Goal: Task Accomplishment & Management: Complete application form

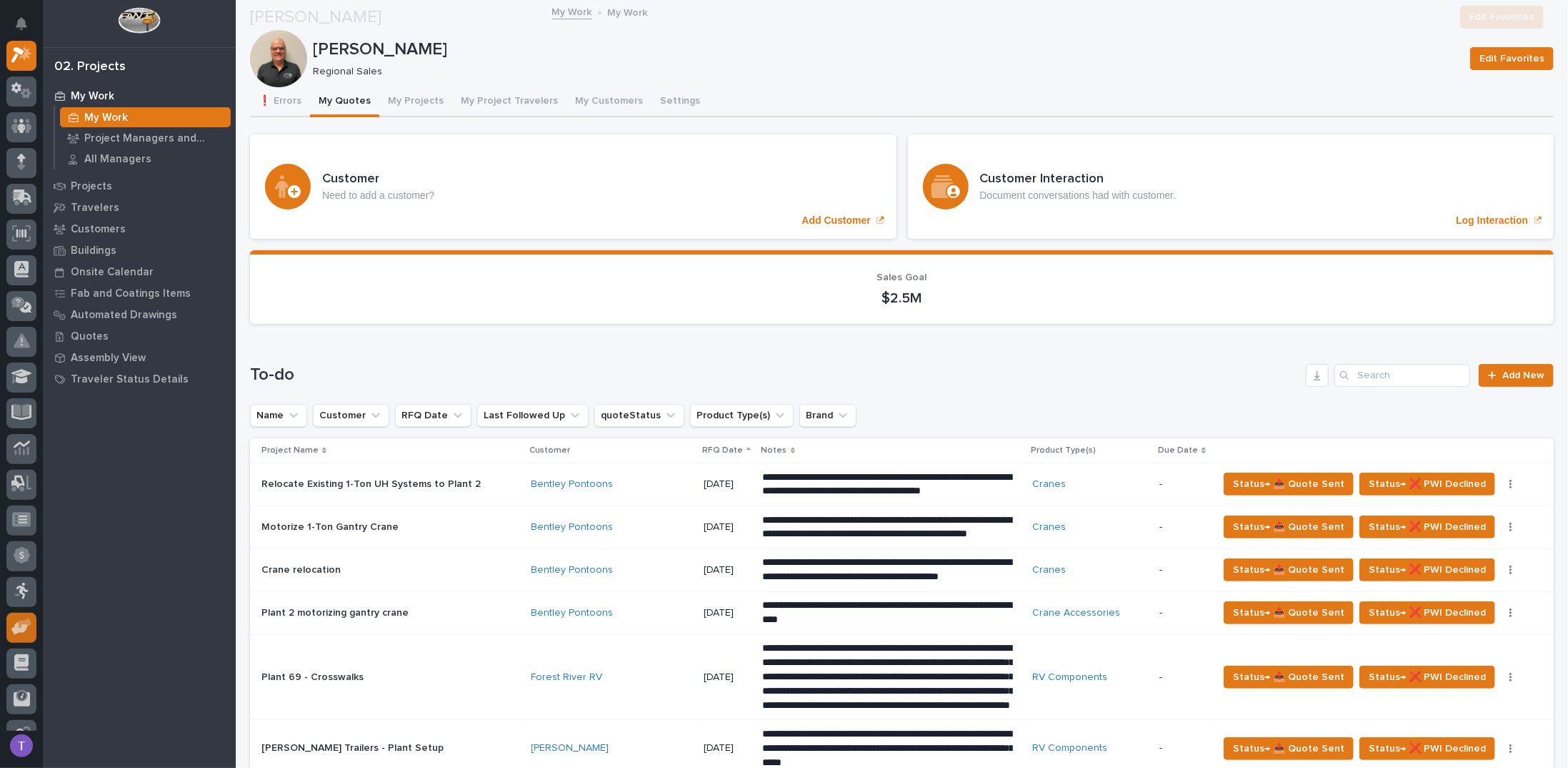
scroll to position [786, 0]
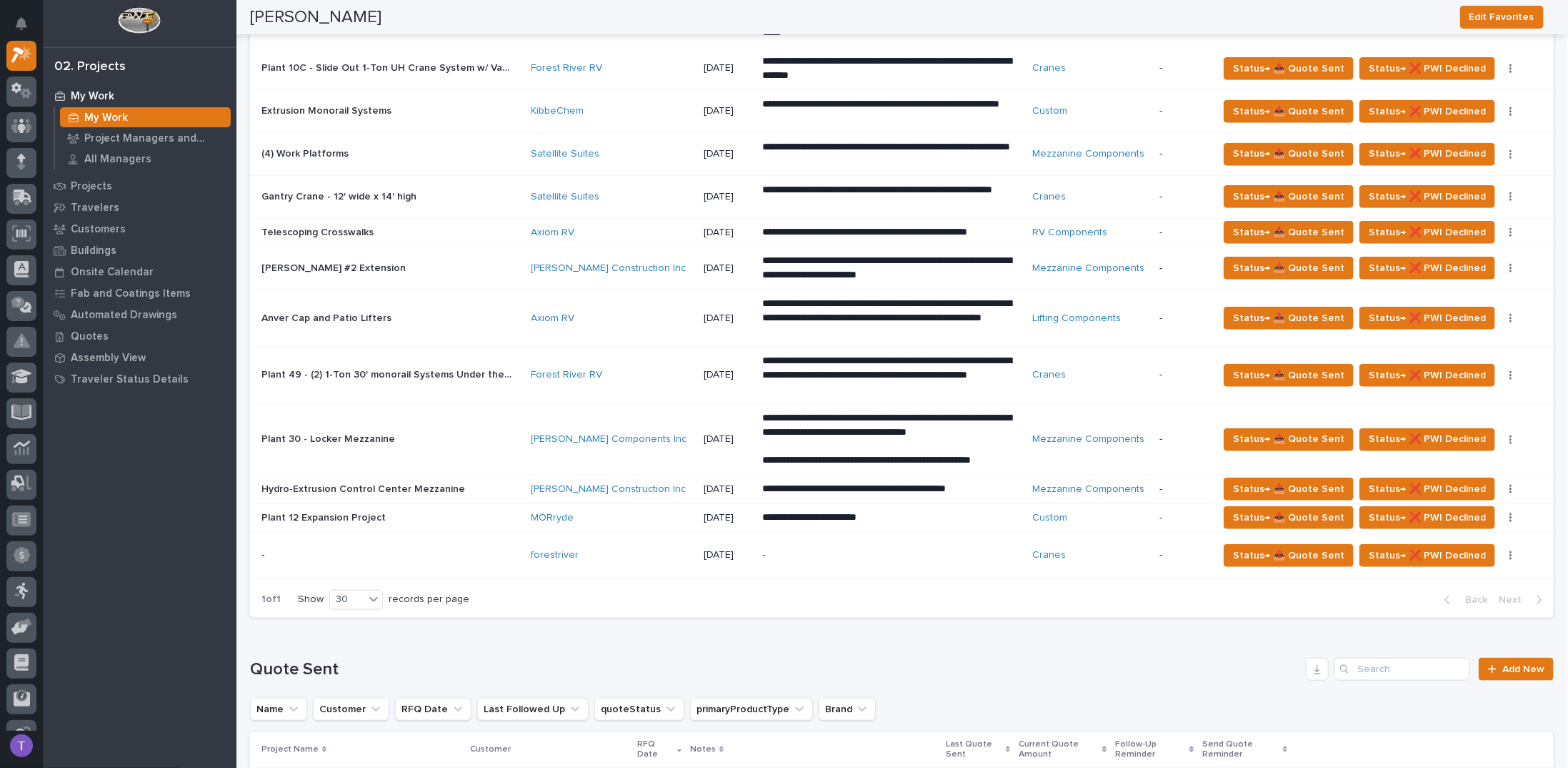
click at [308, 549] on p at bounding box center [386, 555] width 250 height 12
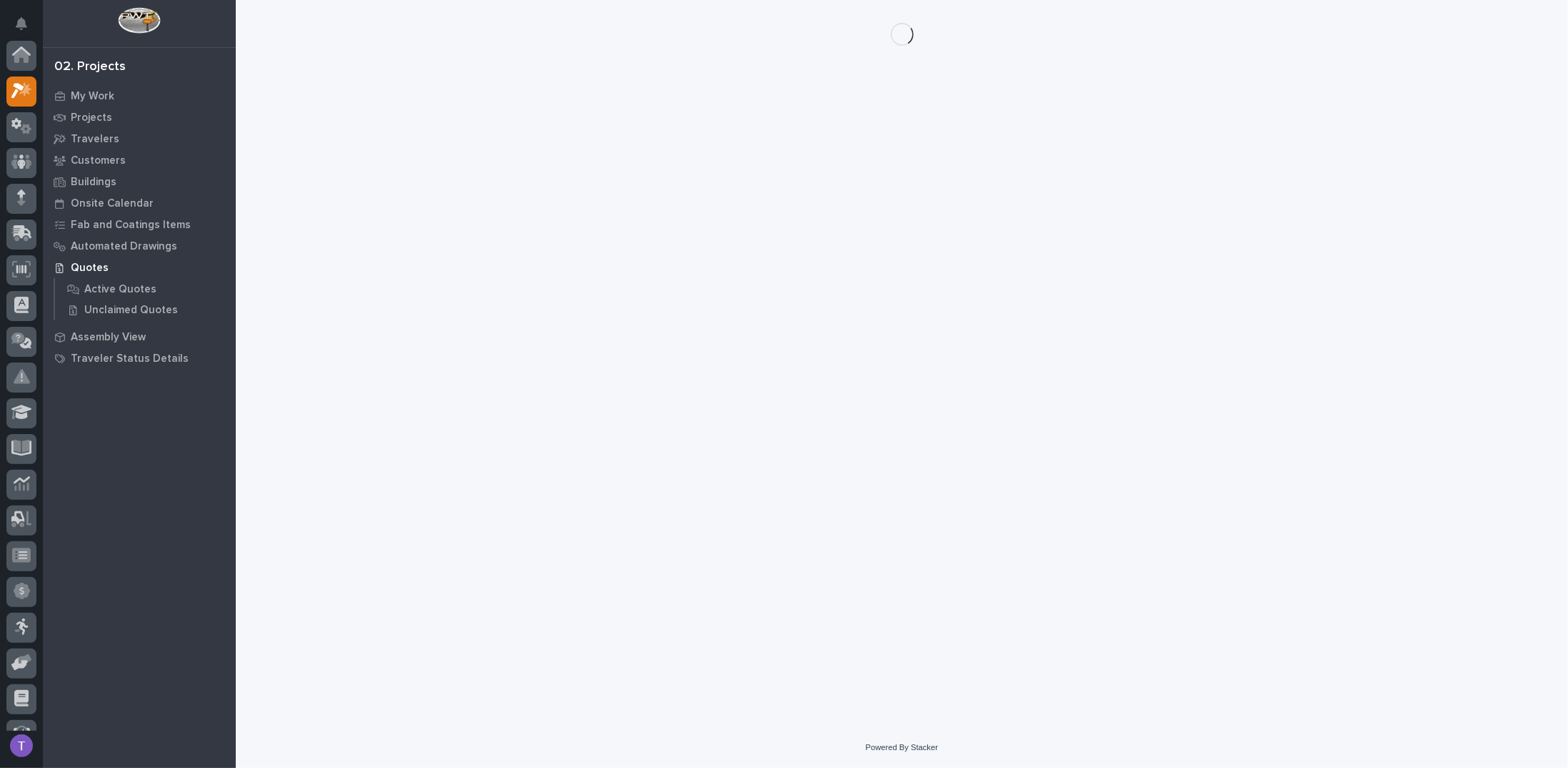
scroll to position [35, 0]
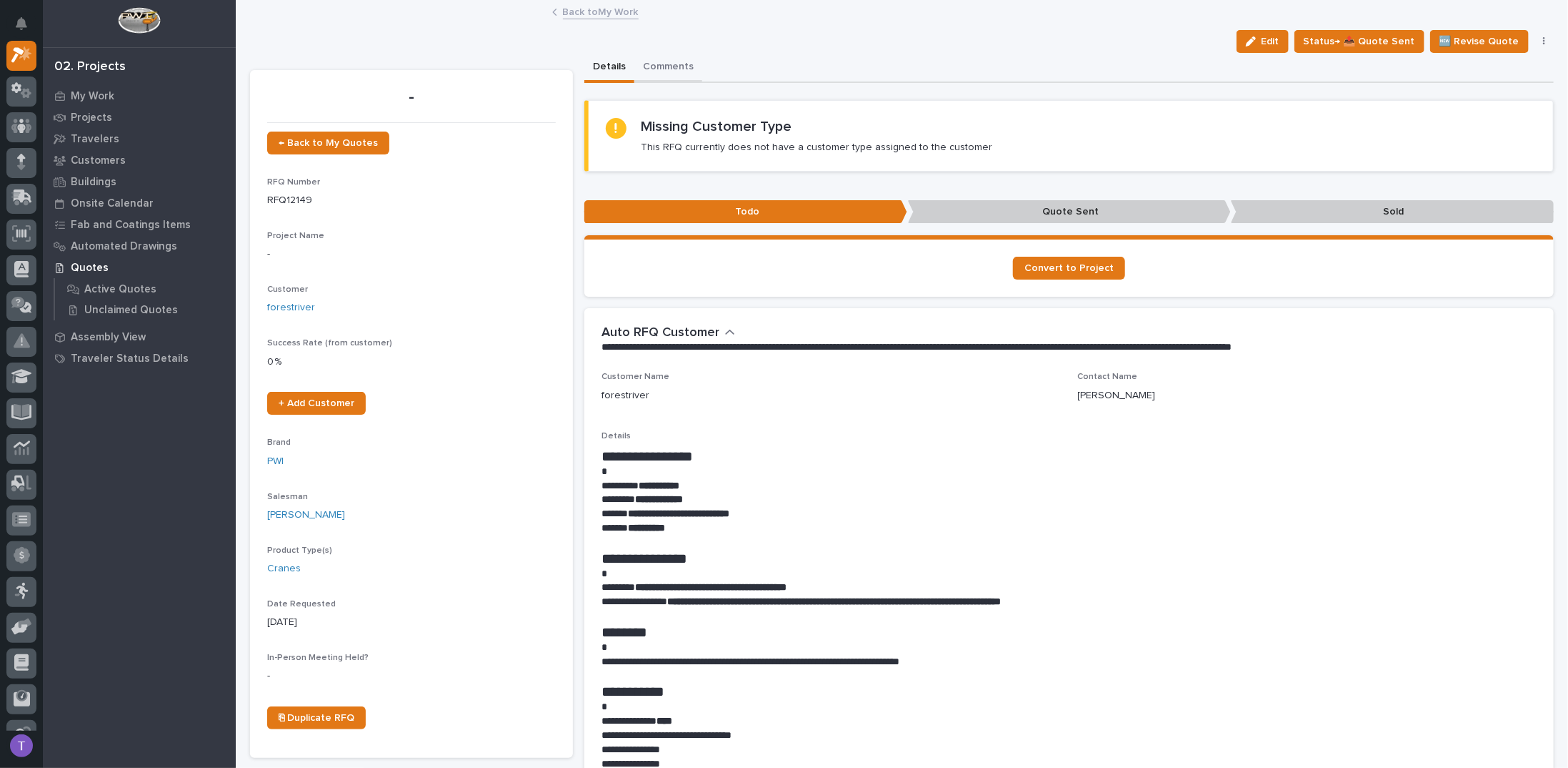
drag, startPoint x: 1269, startPoint y: 39, endPoint x: 693, endPoint y: 70, distance: 576.8
click at [1269, 39] on span "Edit" at bounding box center [1271, 41] width 18 height 13
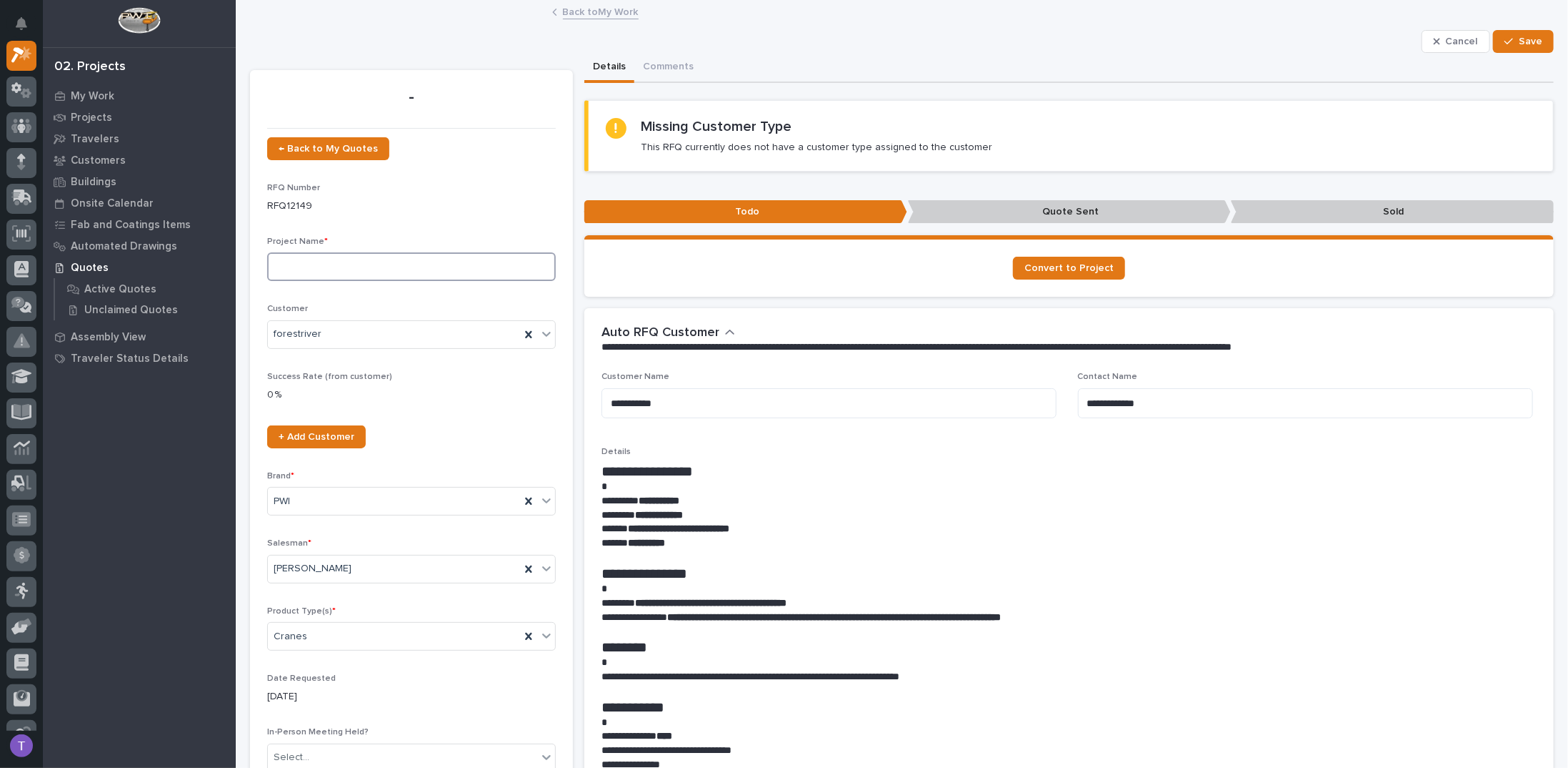
click at [328, 271] on input at bounding box center [412, 266] width 288 height 28
type input "Frame Rotator Capacity Sticker"
click at [331, 329] on div "forestriver" at bounding box center [393, 334] width 252 height 24
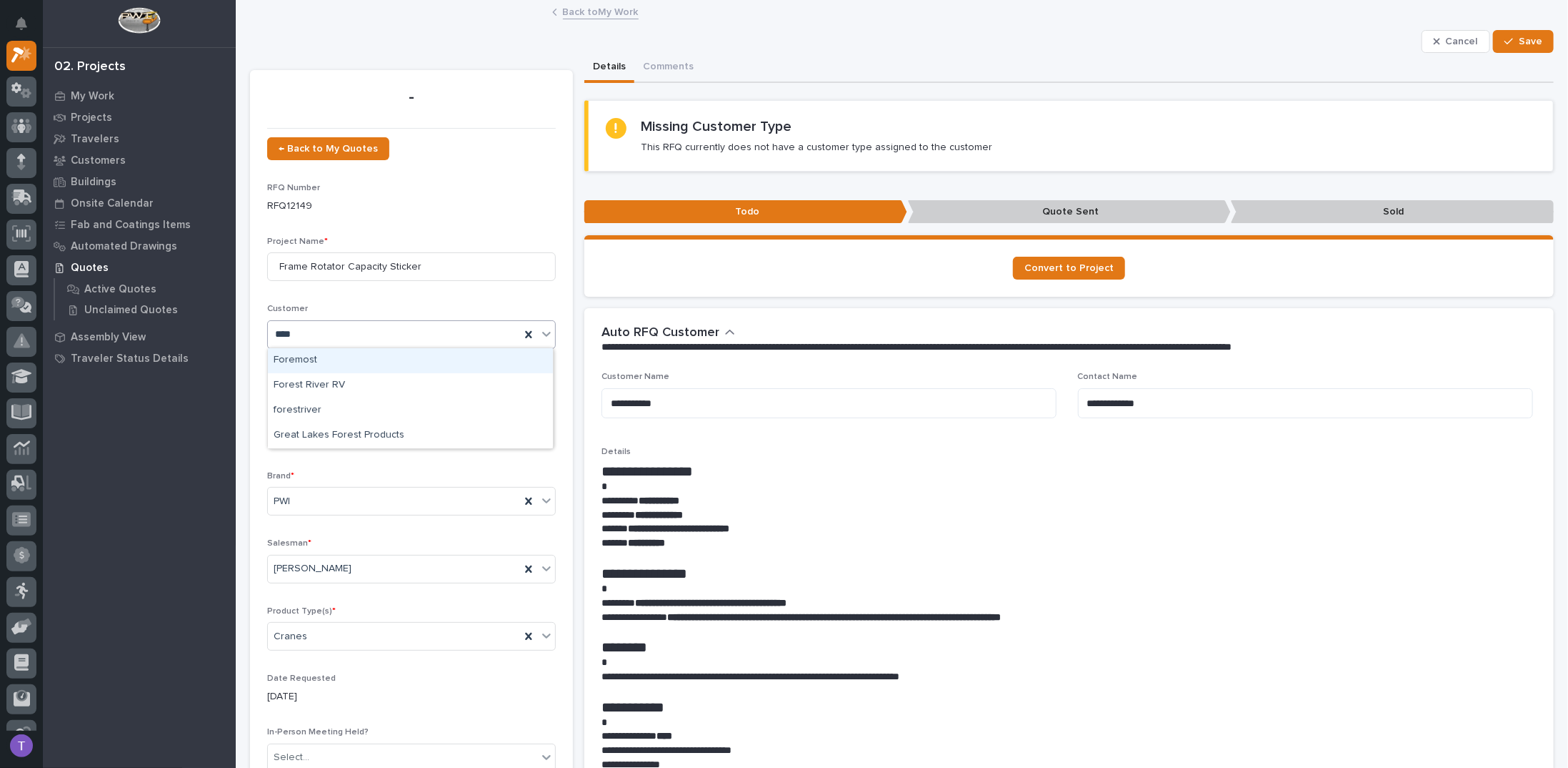
scroll to position [0, 0]
type input "*****"
click at [306, 358] on div "Forest River RV" at bounding box center [410, 361] width 285 height 26
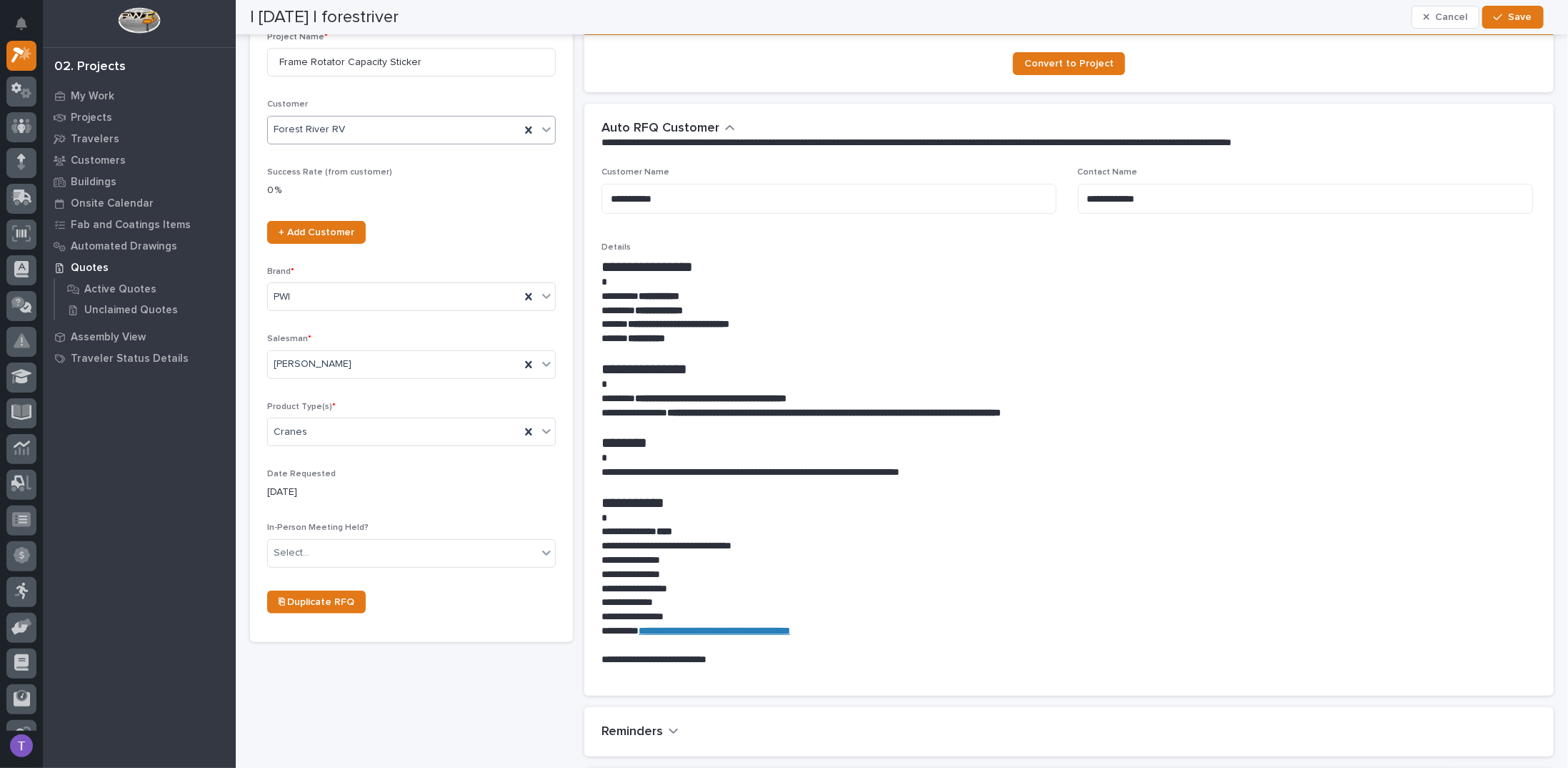
scroll to position [215, 0]
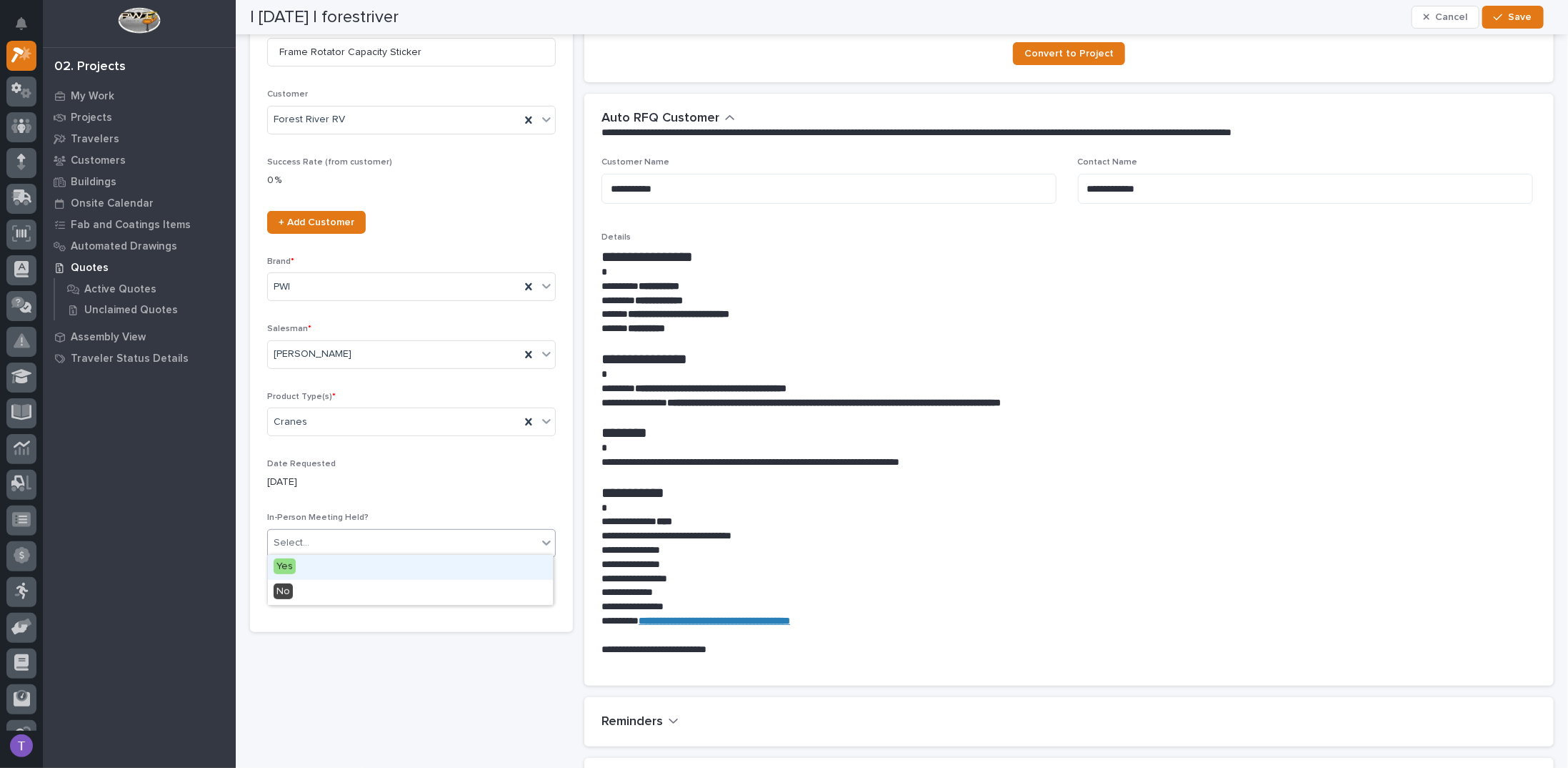
click at [306, 531] on div "Select..." at bounding box center [402, 542] width 270 height 24
click at [280, 591] on span "No" at bounding box center [283, 591] width 20 height 16
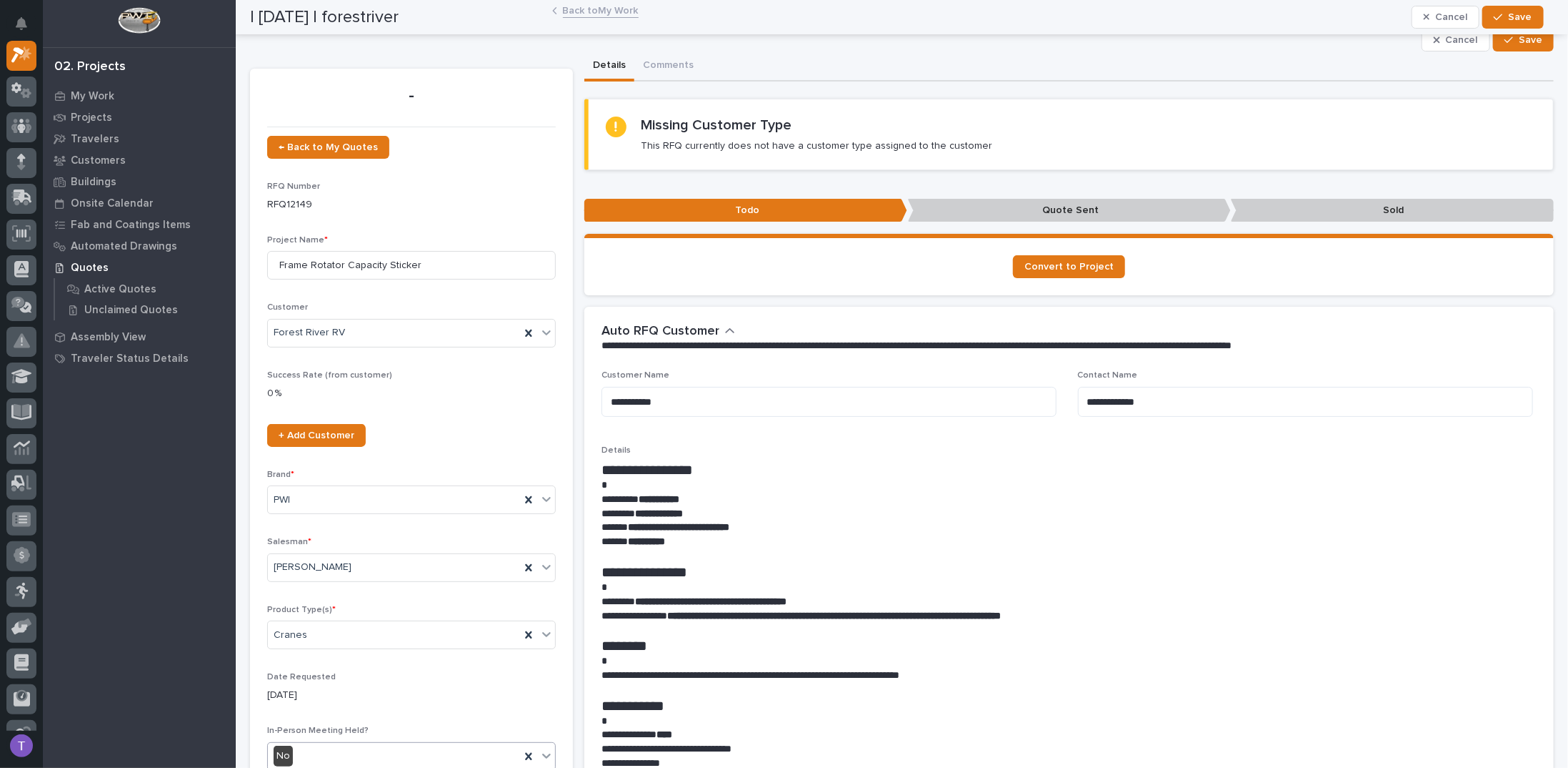
scroll to position [0, 0]
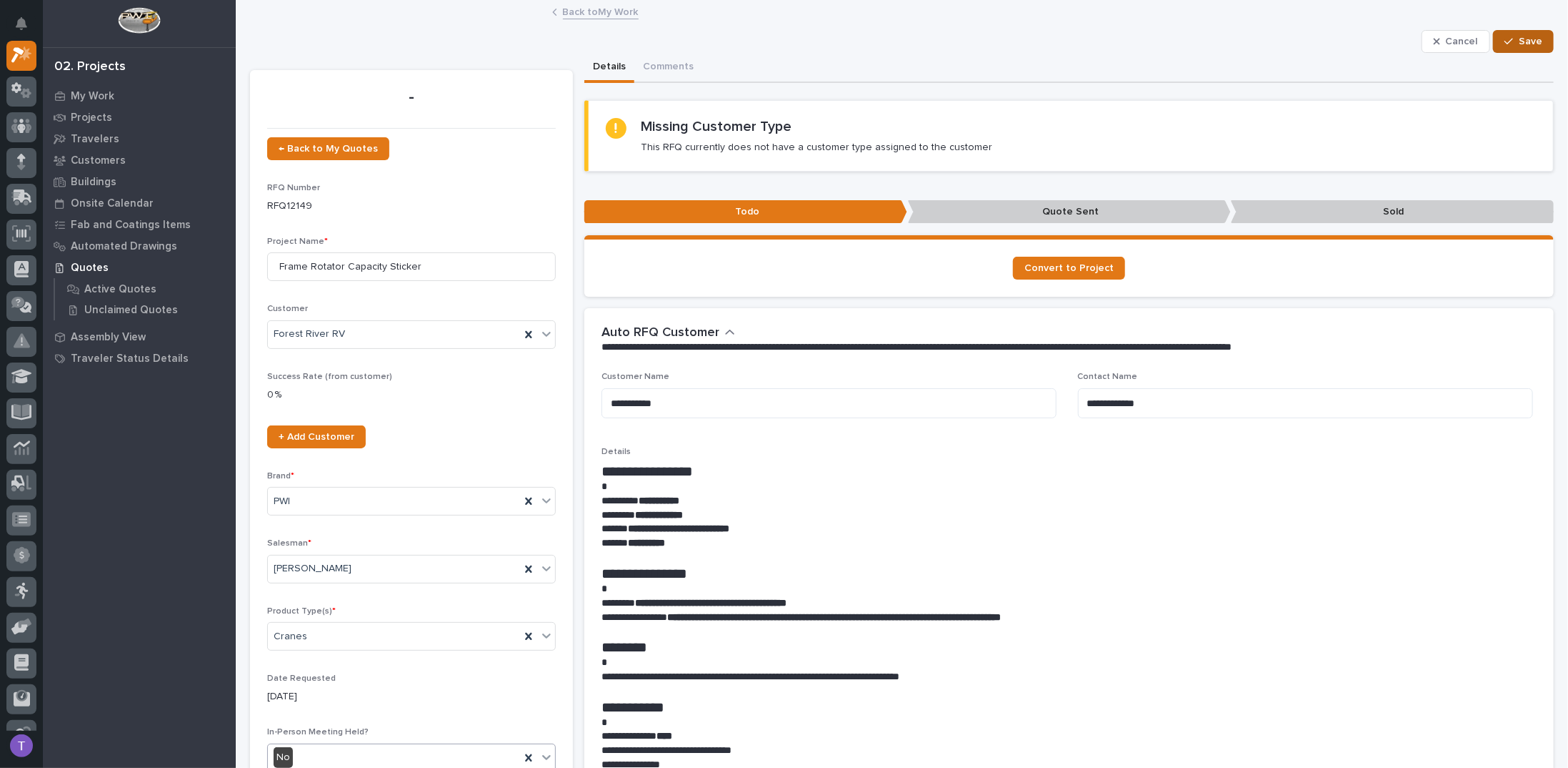
click at [1519, 35] on span "Save" at bounding box center [1531, 41] width 24 height 13
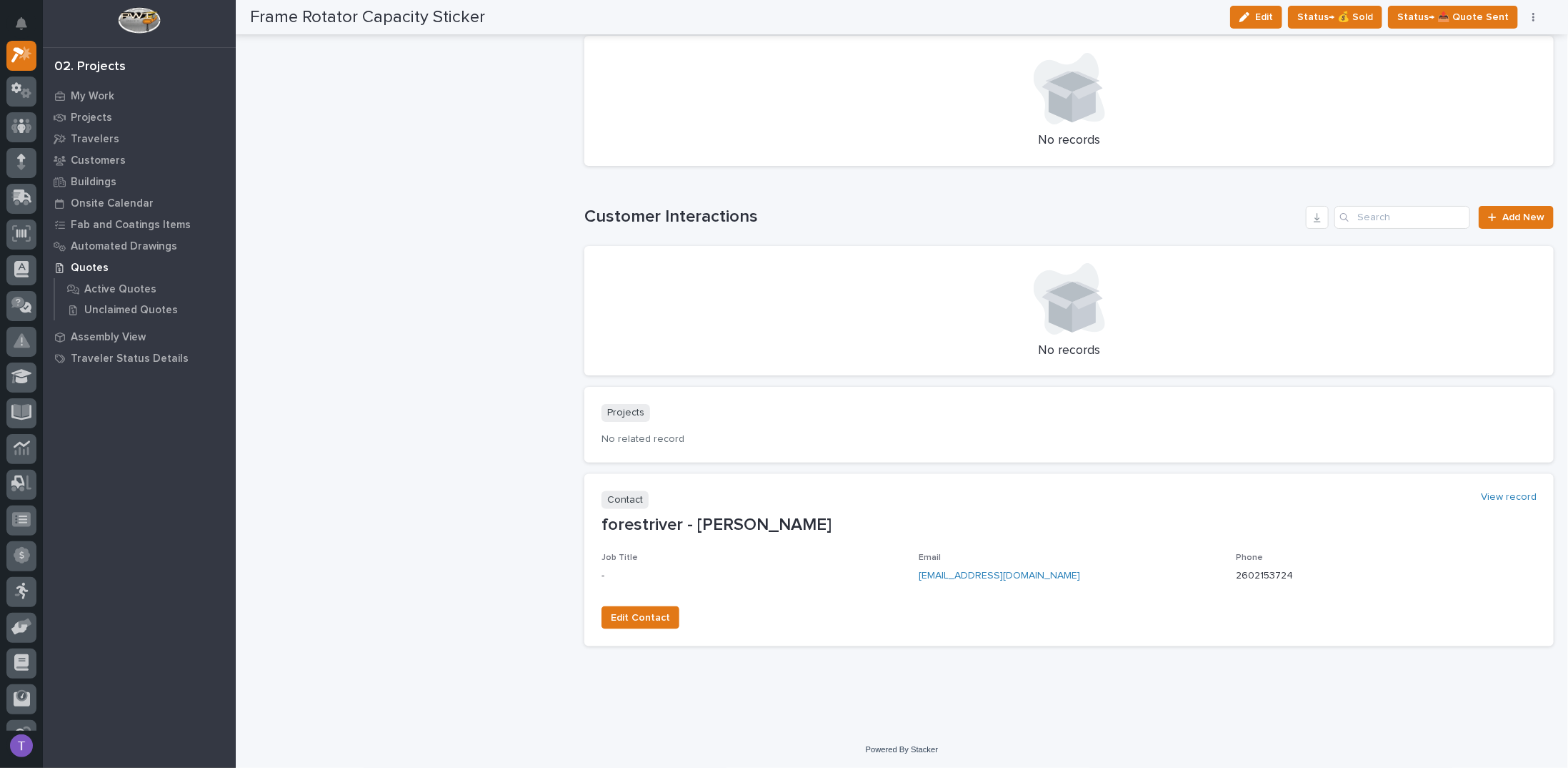
scroll to position [1181, 0]
click at [636, 614] on span "Edit Contact" at bounding box center [640, 615] width 59 height 17
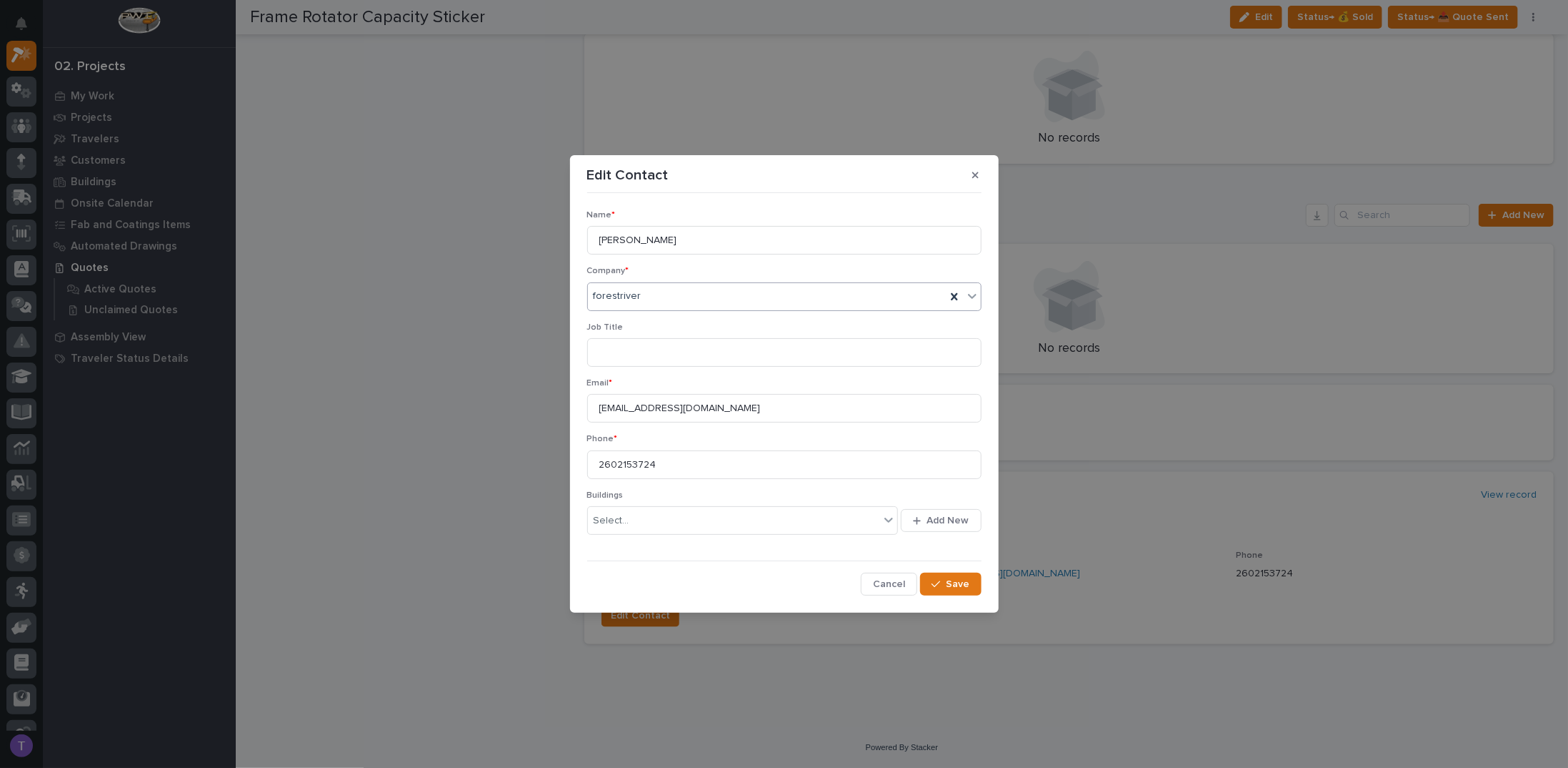
click at [657, 293] on div "forestriver" at bounding box center [767, 296] width 358 height 24
click at [953, 293] on icon at bounding box center [954, 295] width 7 height 7
type input "********"
click at [628, 321] on div "Forest River RV" at bounding box center [784, 325] width 393 height 26
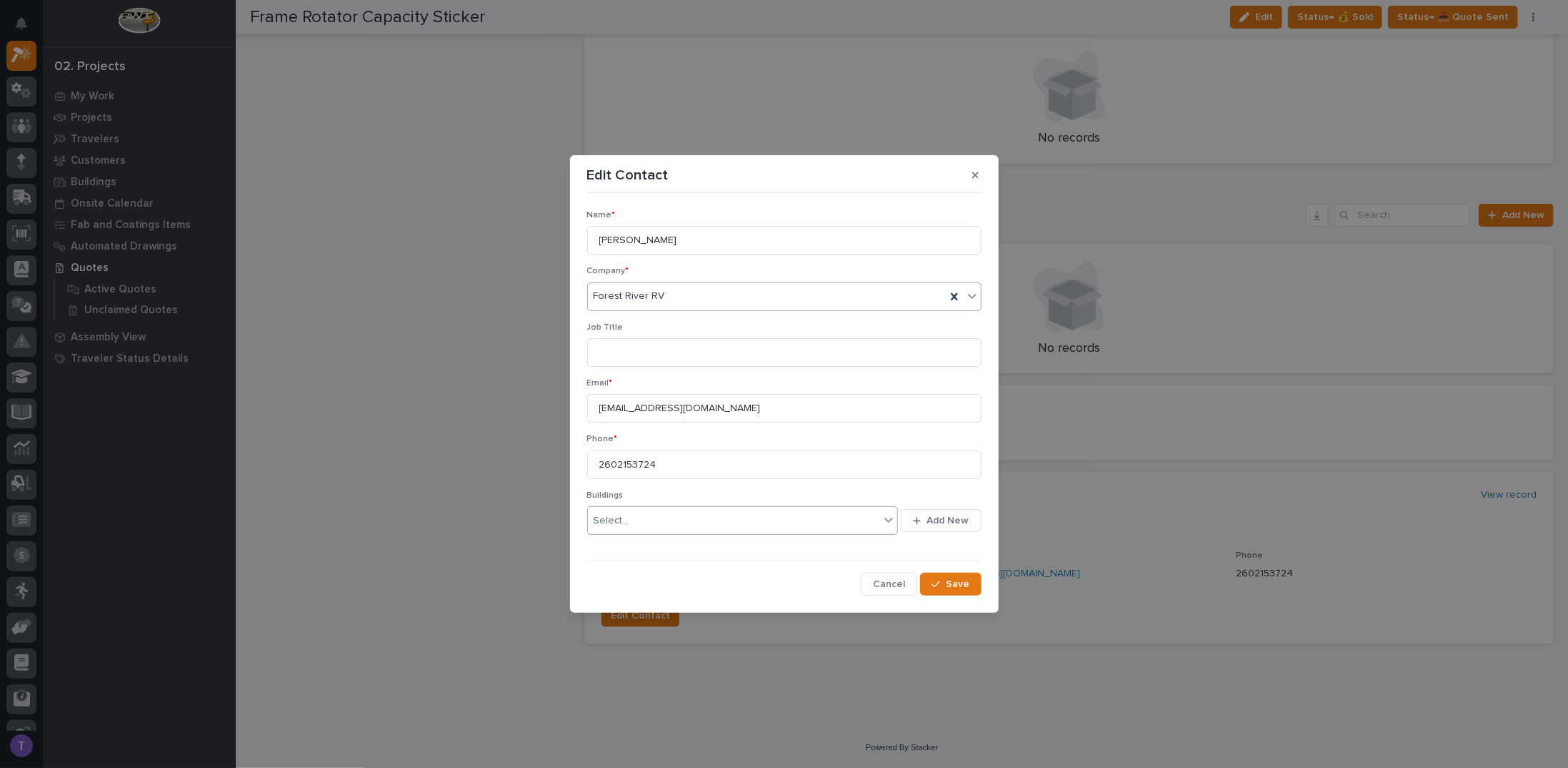
click at [634, 512] on div "Select..." at bounding box center [734, 521] width 292 height 24
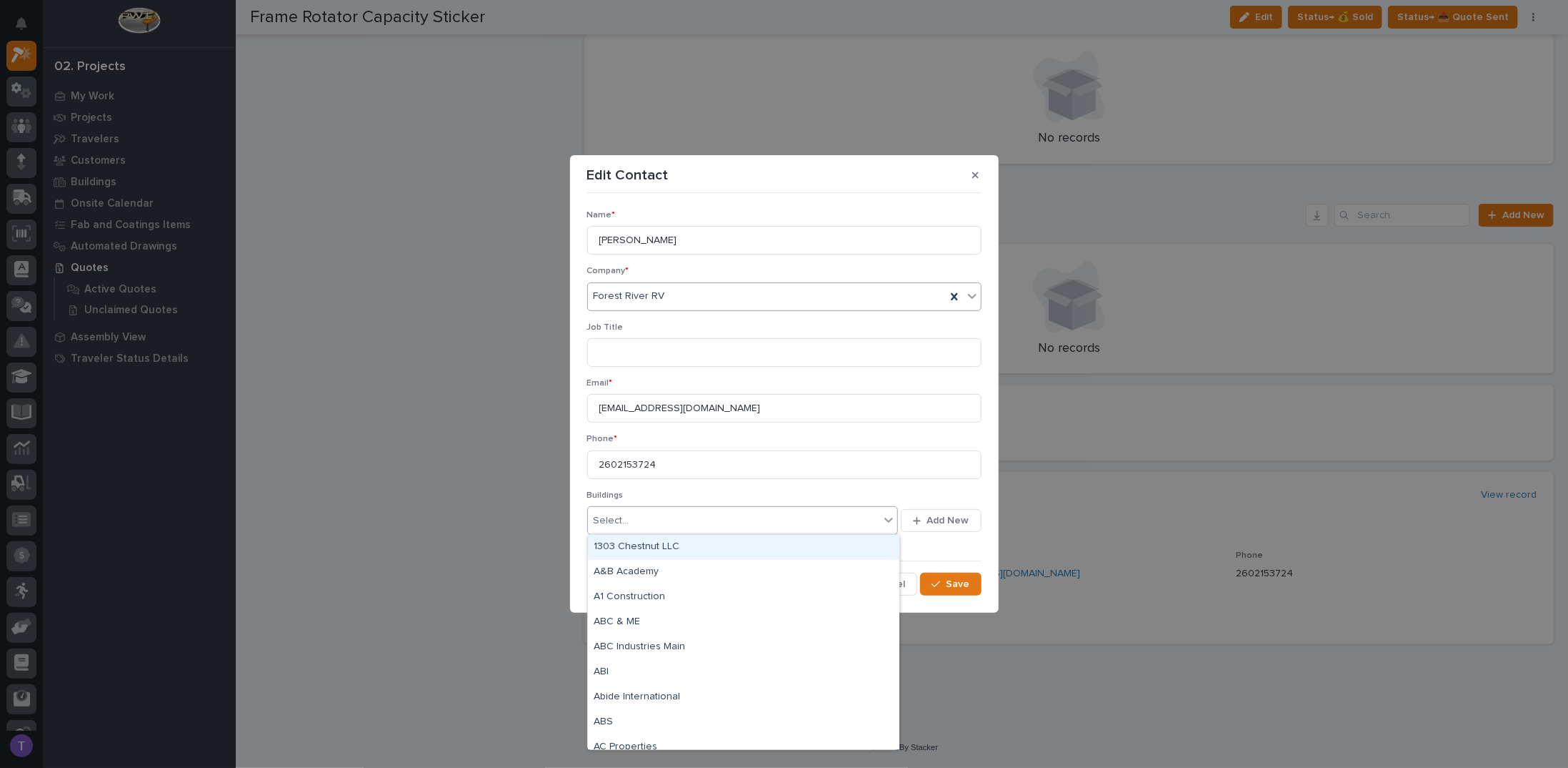
click at [661, 488] on div "Phone * [PHONE_NUMBER]" at bounding box center [784, 461] width 394 height 56
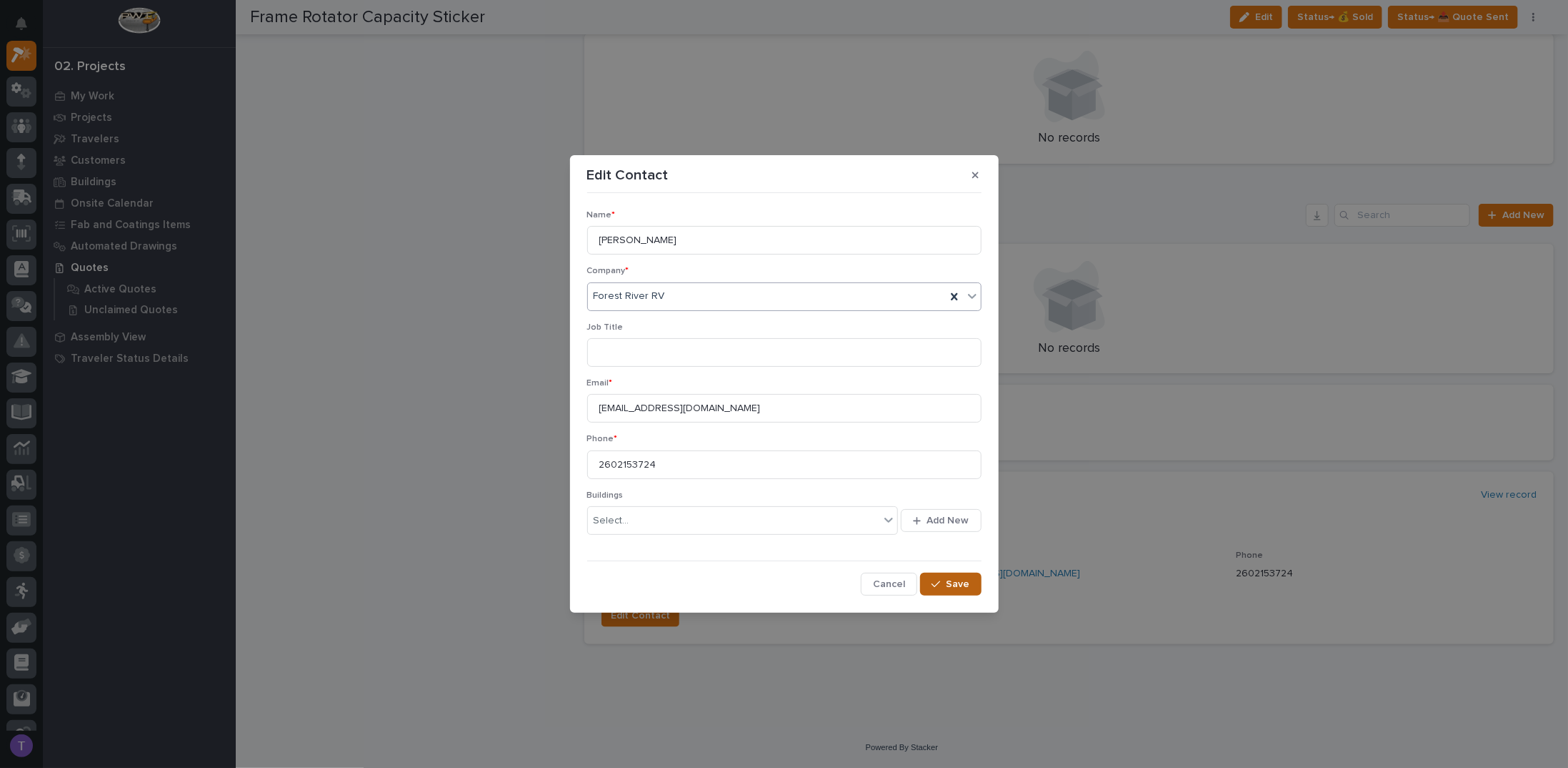
click at [952, 581] on span "Save" at bounding box center [958, 584] width 24 height 13
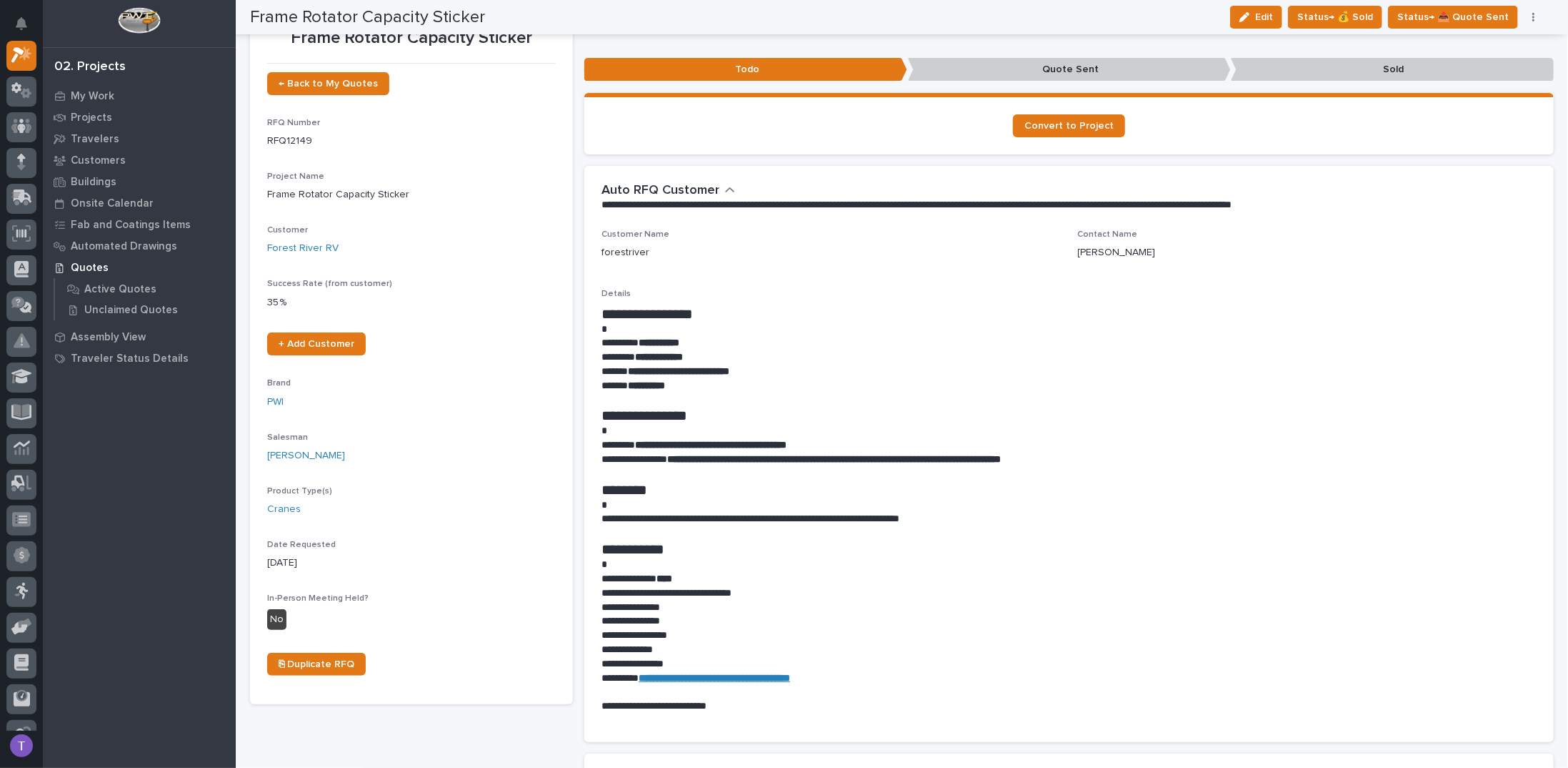
scroll to position [0, 0]
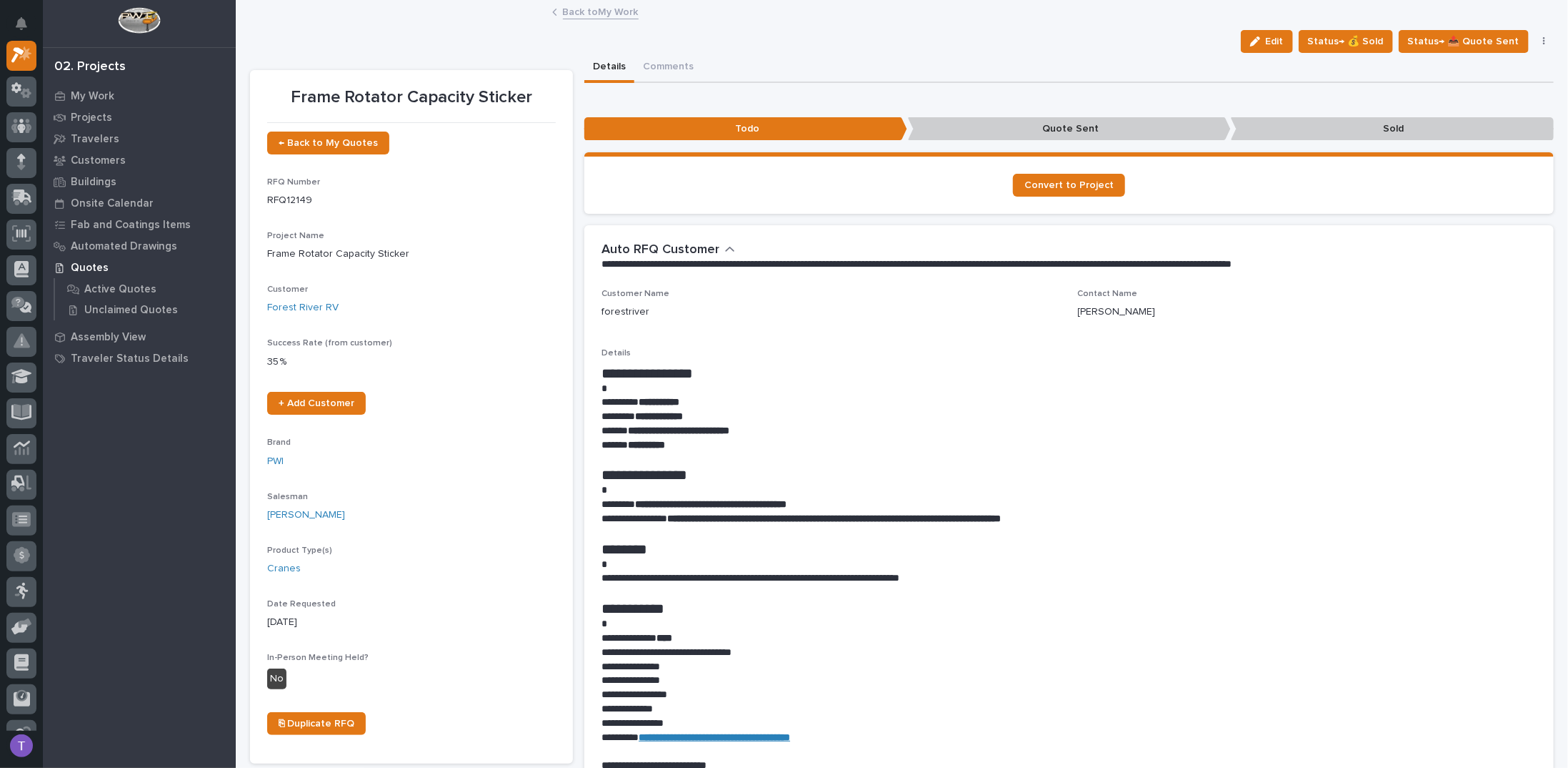
click at [573, 11] on link "Back to My Work" at bounding box center [600, 11] width 76 height 17
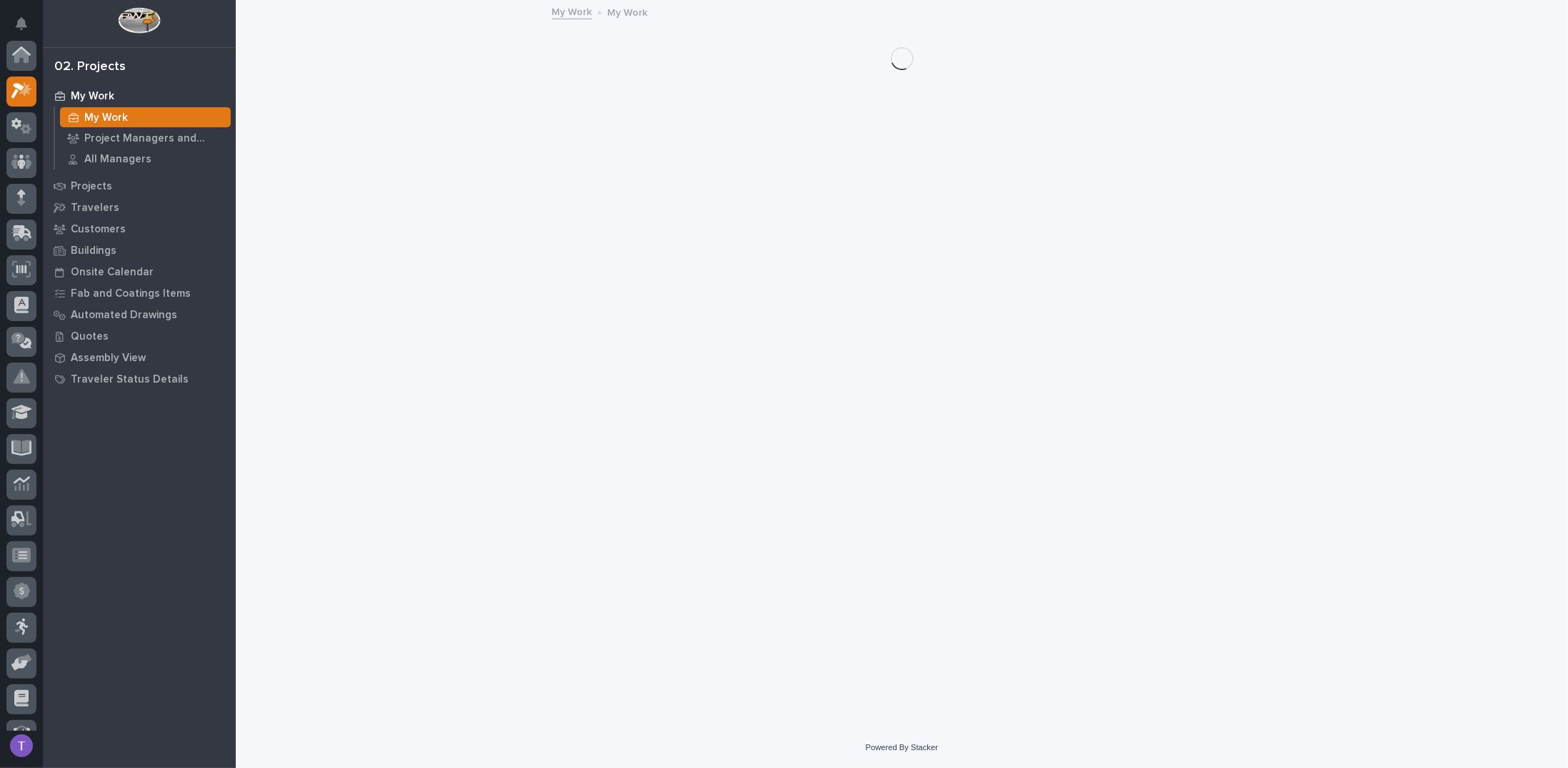
scroll to position [35, 0]
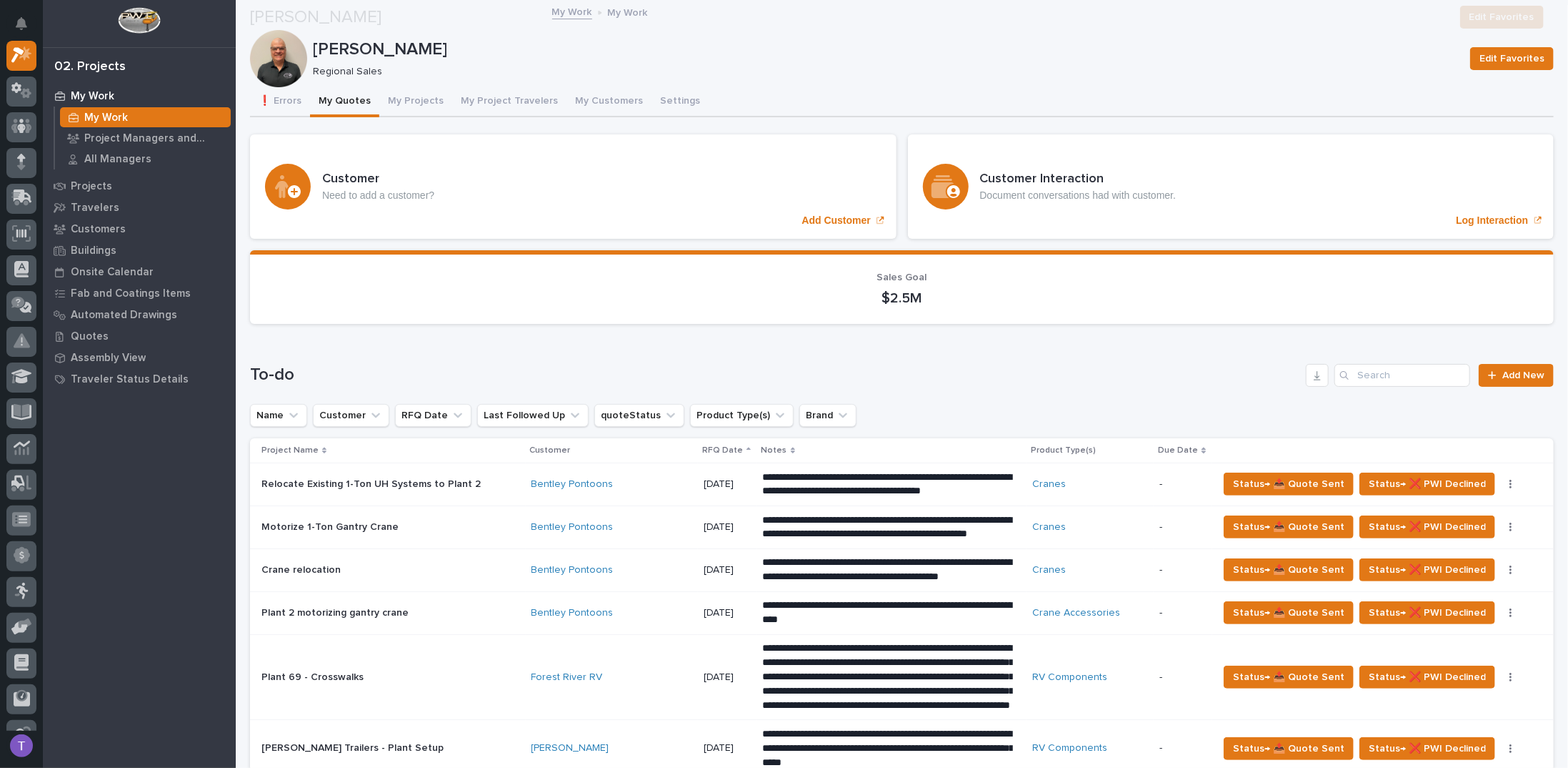
click at [1506, 12] on span "Edit Favorites" at bounding box center [1502, 17] width 65 height 17
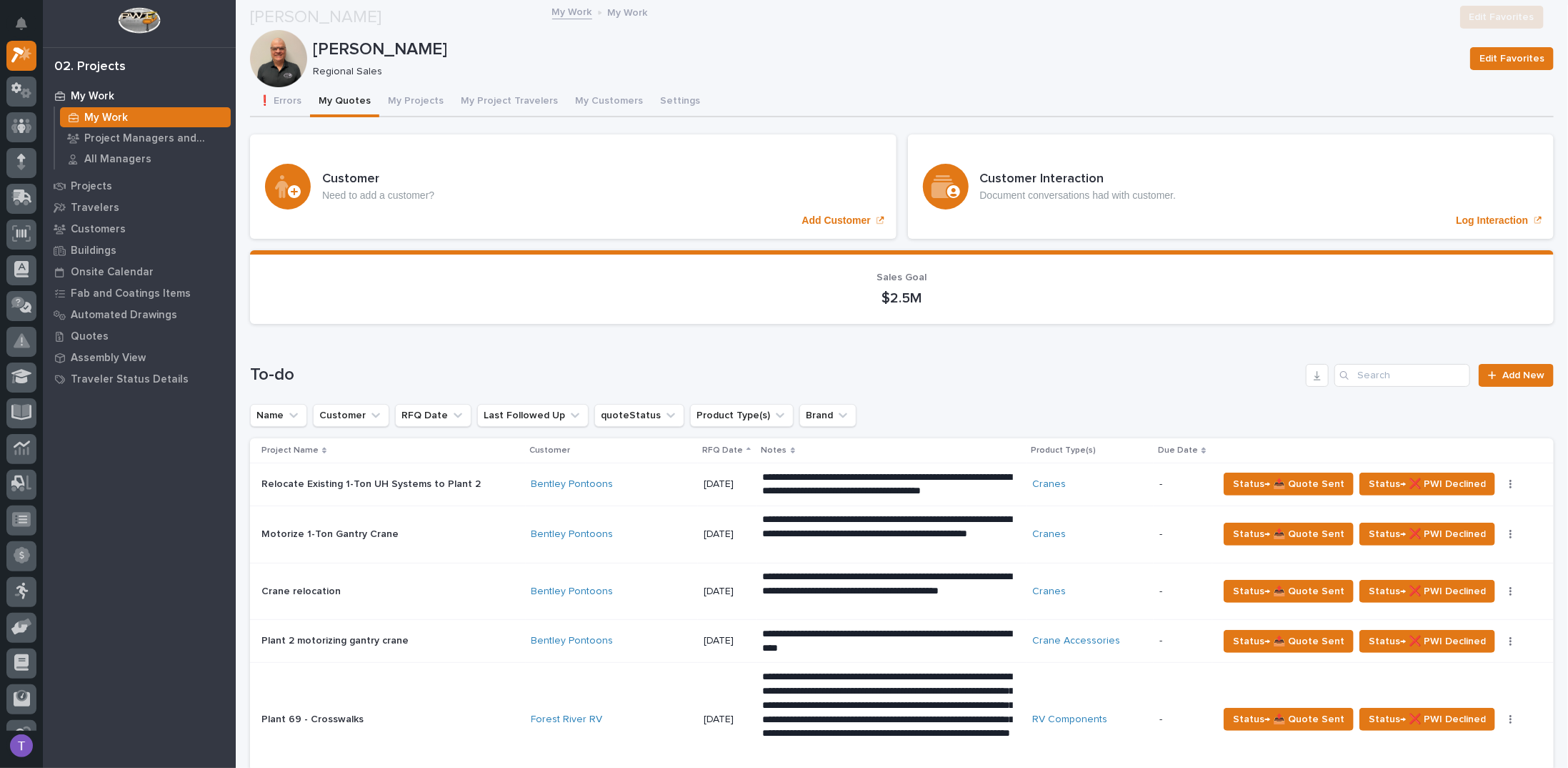
scroll to position [357, 0]
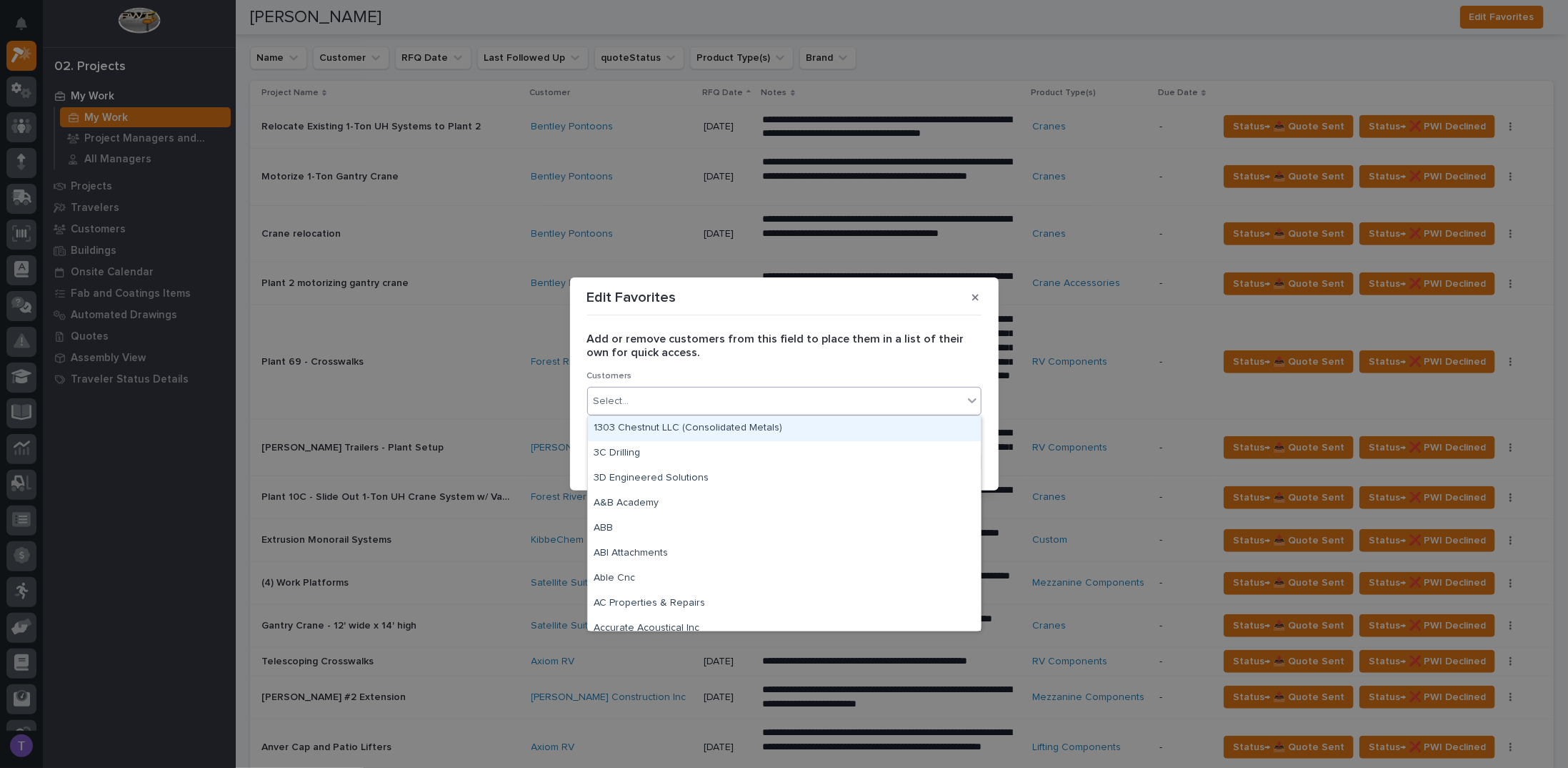
click at [645, 398] on div "Select..." at bounding box center [776, 401] width 376 height 24
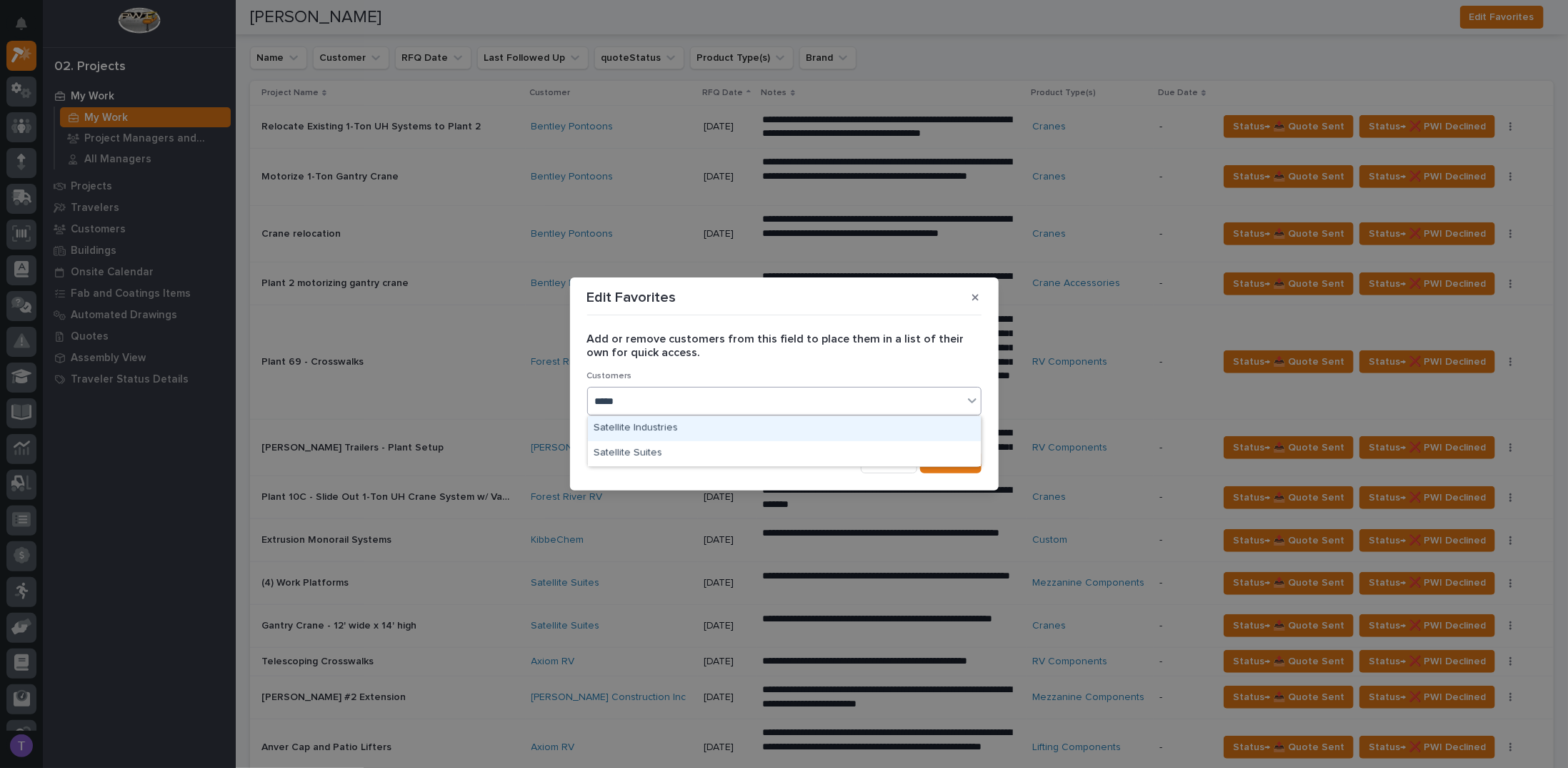
type input "******"
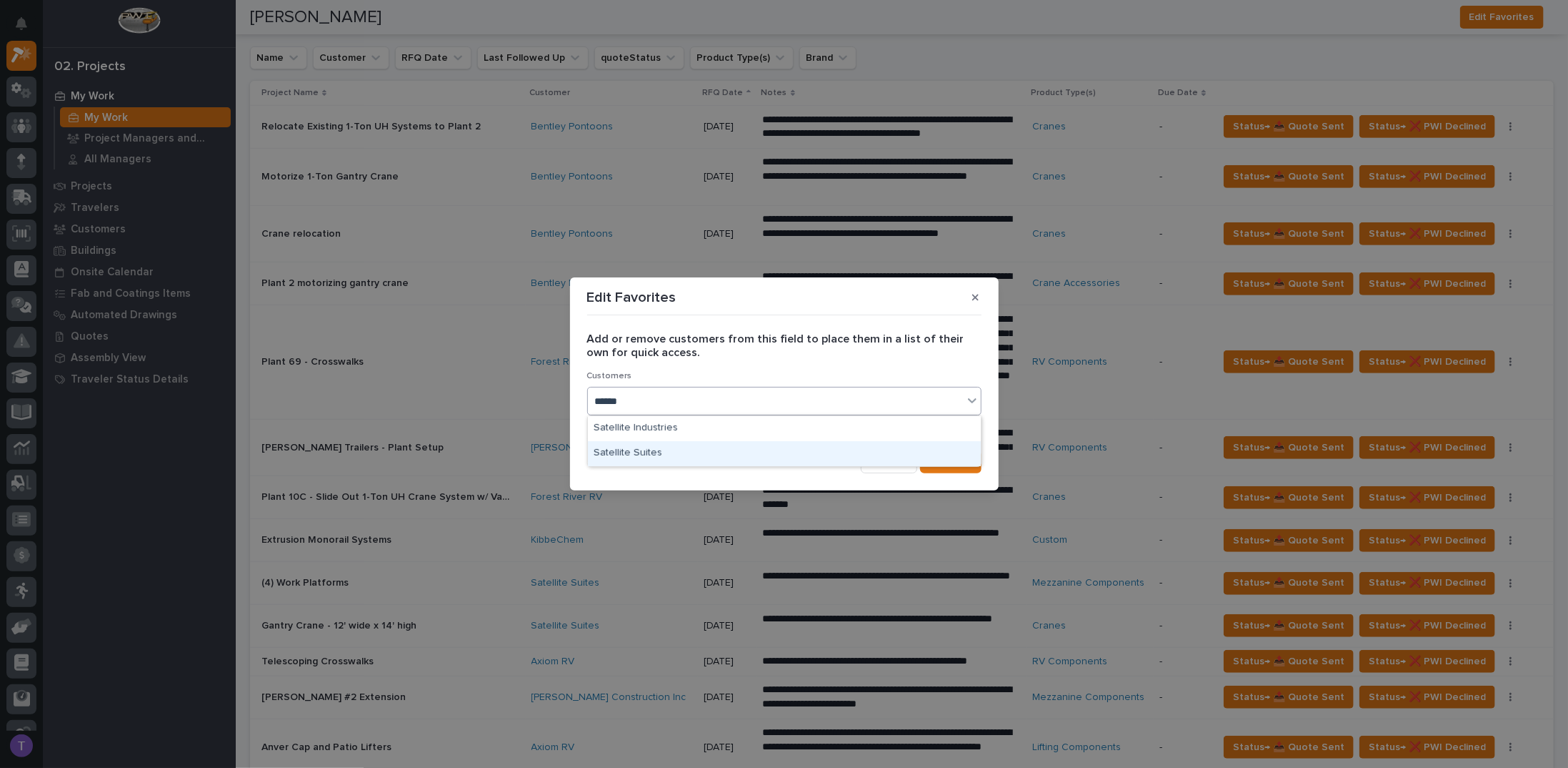
click at [618, 451] on div "Satellite Suites" at bounding box center [784, 454] width 393 height 26
click at [959, 457] on span "Save" at bounding box center [958, 461] width 24 height 13
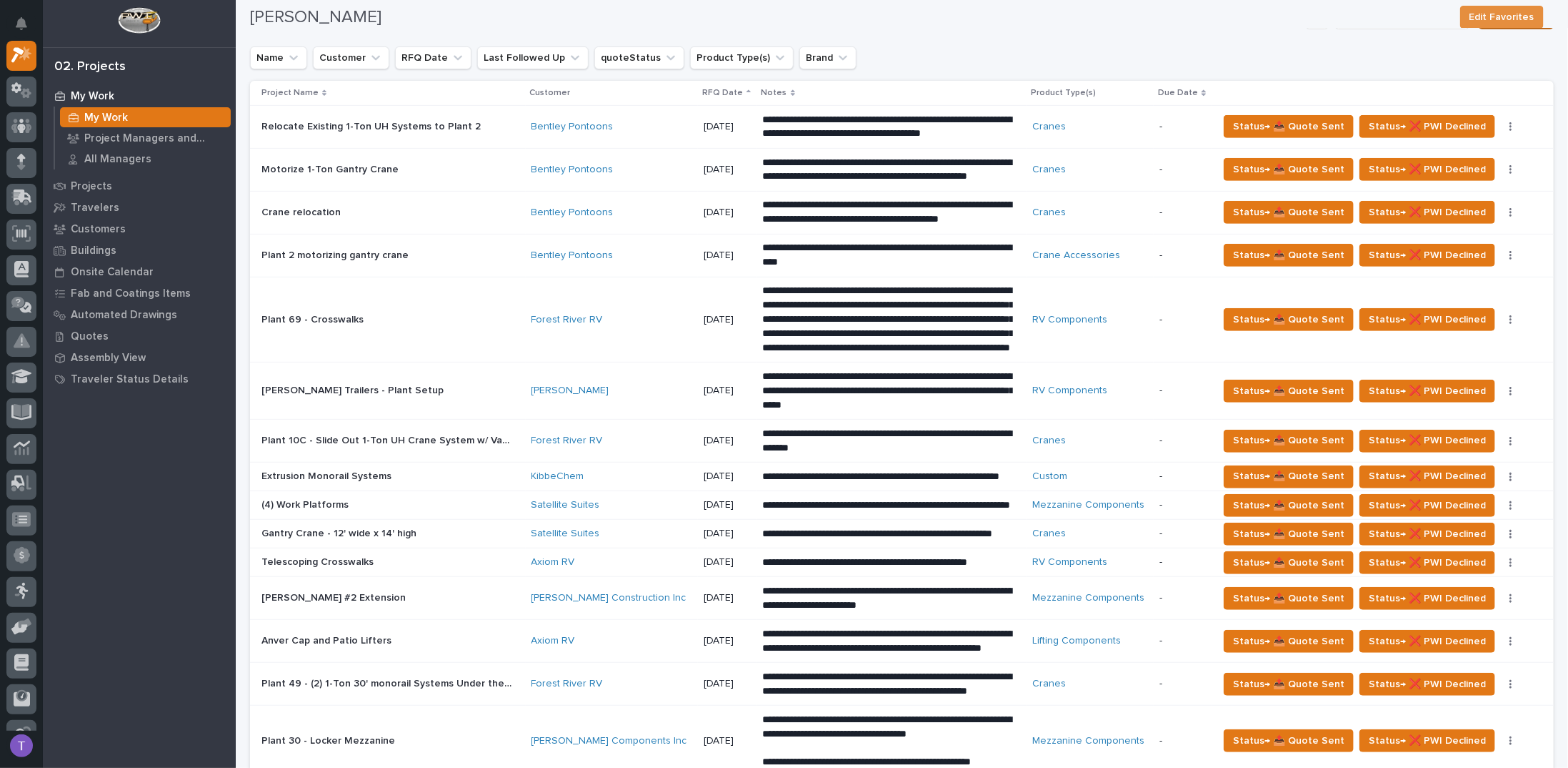
click at [1507, 23] on span "Add New" at bounding box center [1523, 18] width 42 height 10
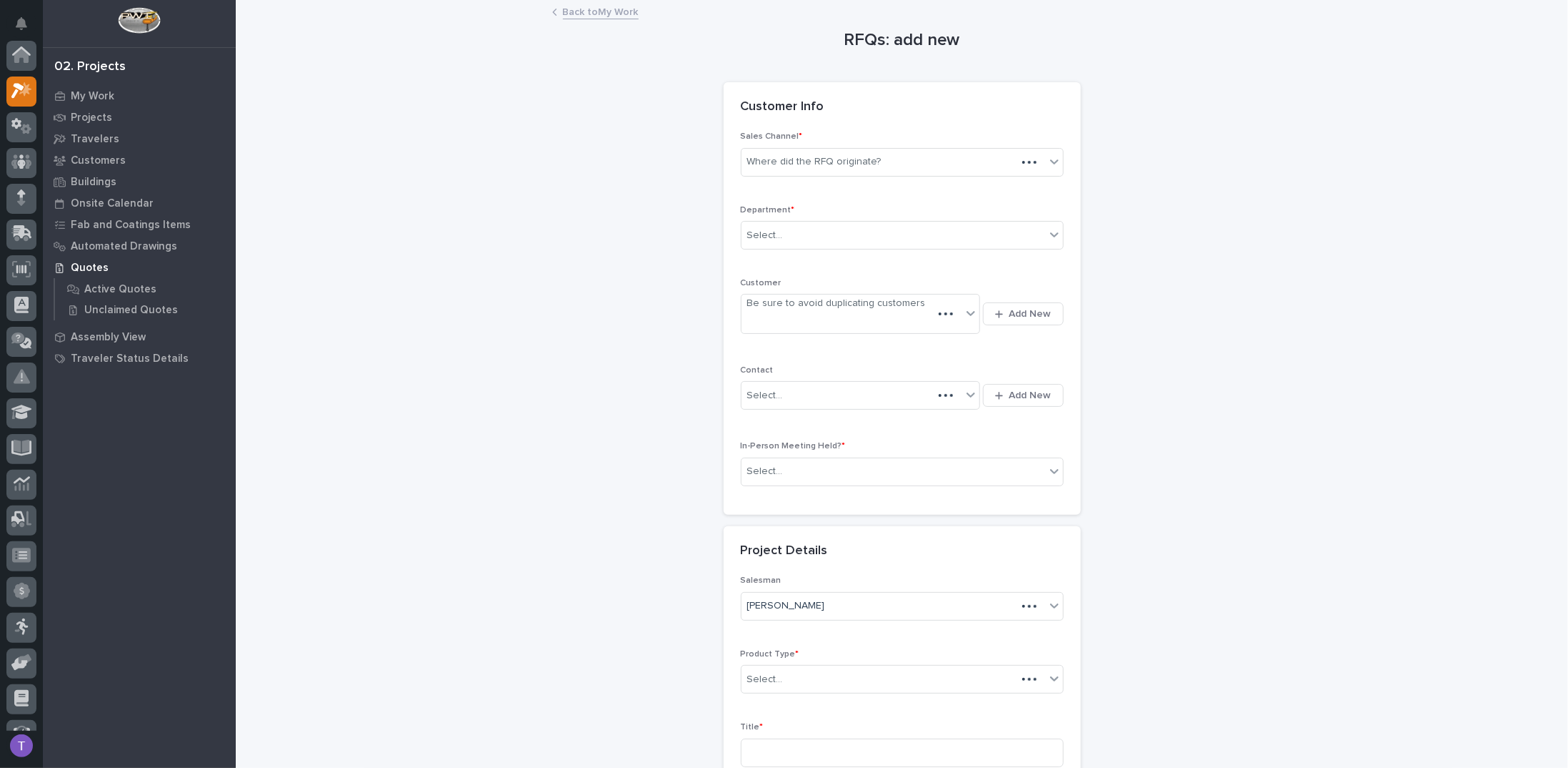
scroll to position [35, 0]
click at [793, 158] on div "Where did the RFQ originate?" at bounding box center [814, 161] width 134 height 15
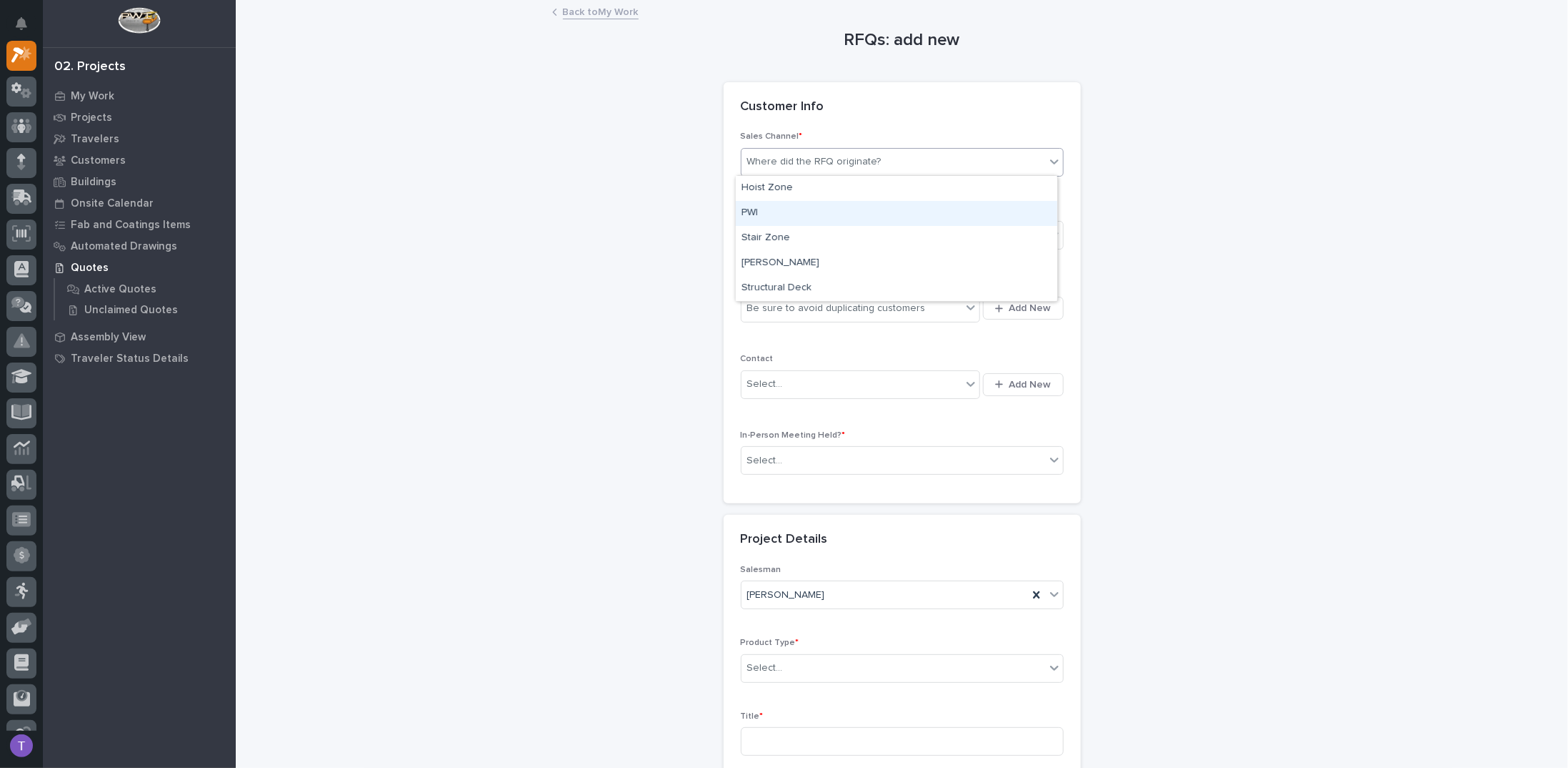
click at [752, 211] on div "PWI" at bounding box center [896, 214] width 322 height 26
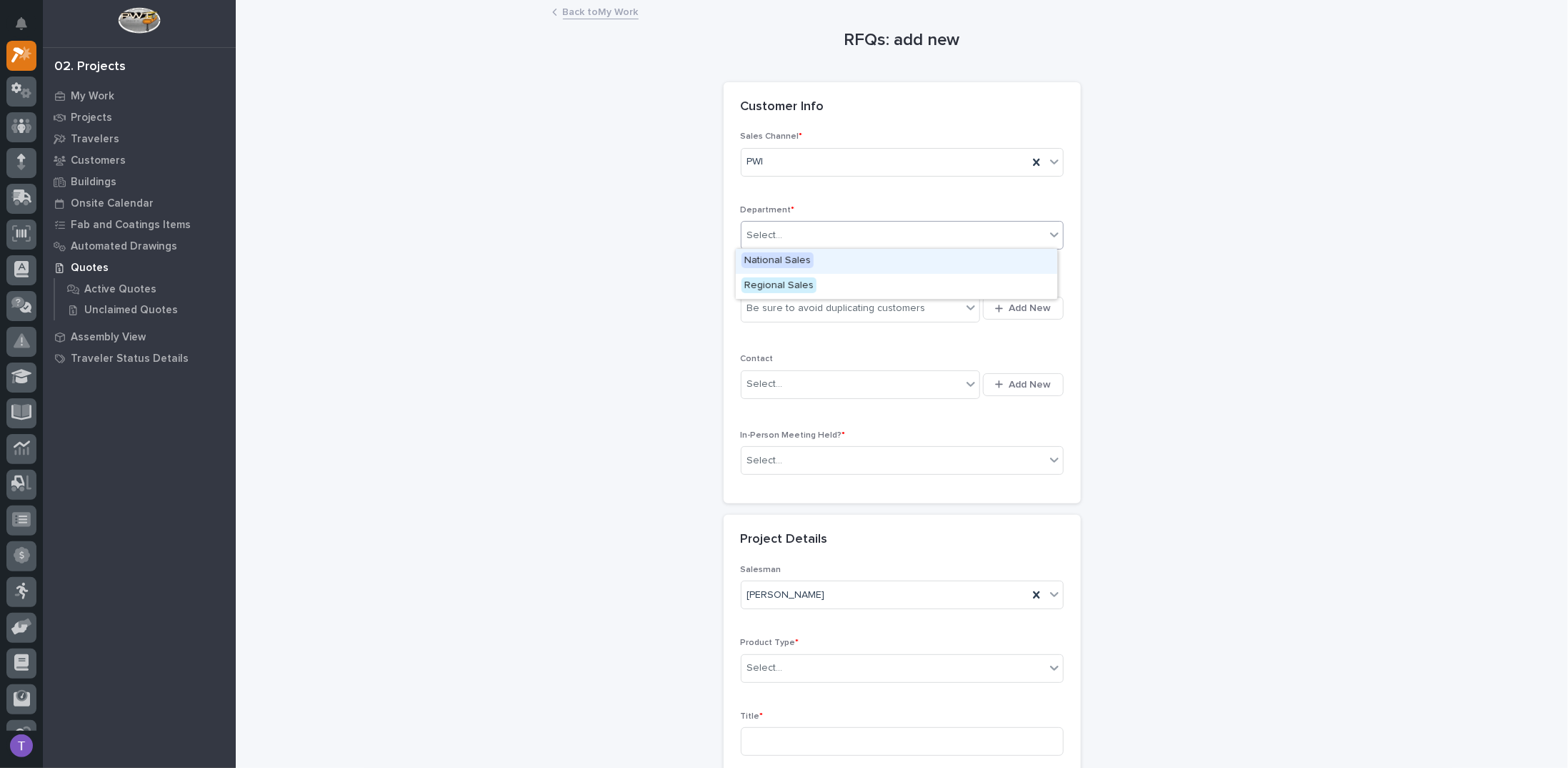
click at [763, 236] on div "Select..." at bounding box center [765, 234] width 35 height 15
click at [755, 282] on span "Regional Sales" at bounding box center [779, 285] width 76 height 16
click at [757, 298] on div "Be sure to avoid duplicating customers" at bounding box center [851, 308] width 221 height 24
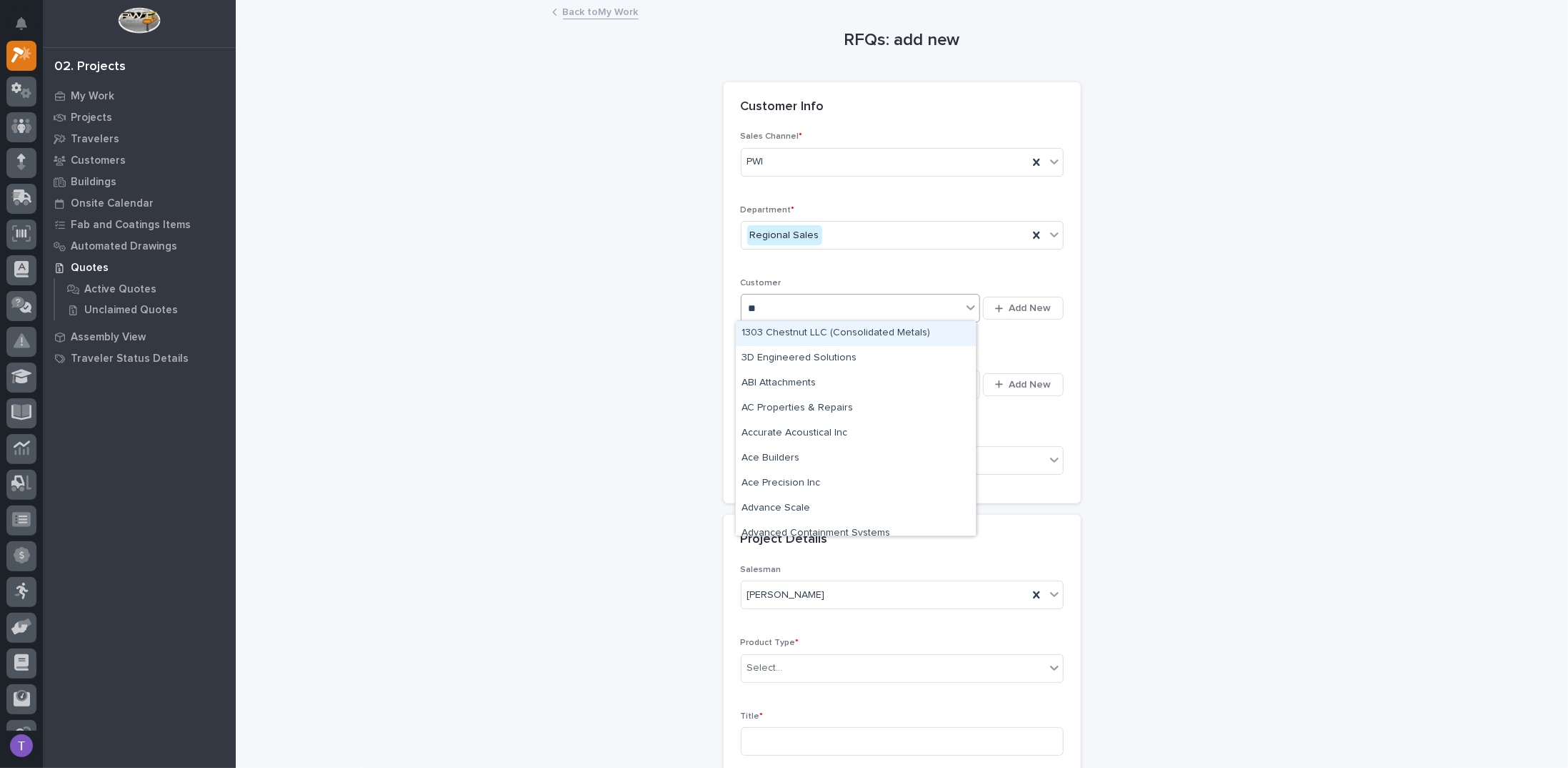
type input "***"
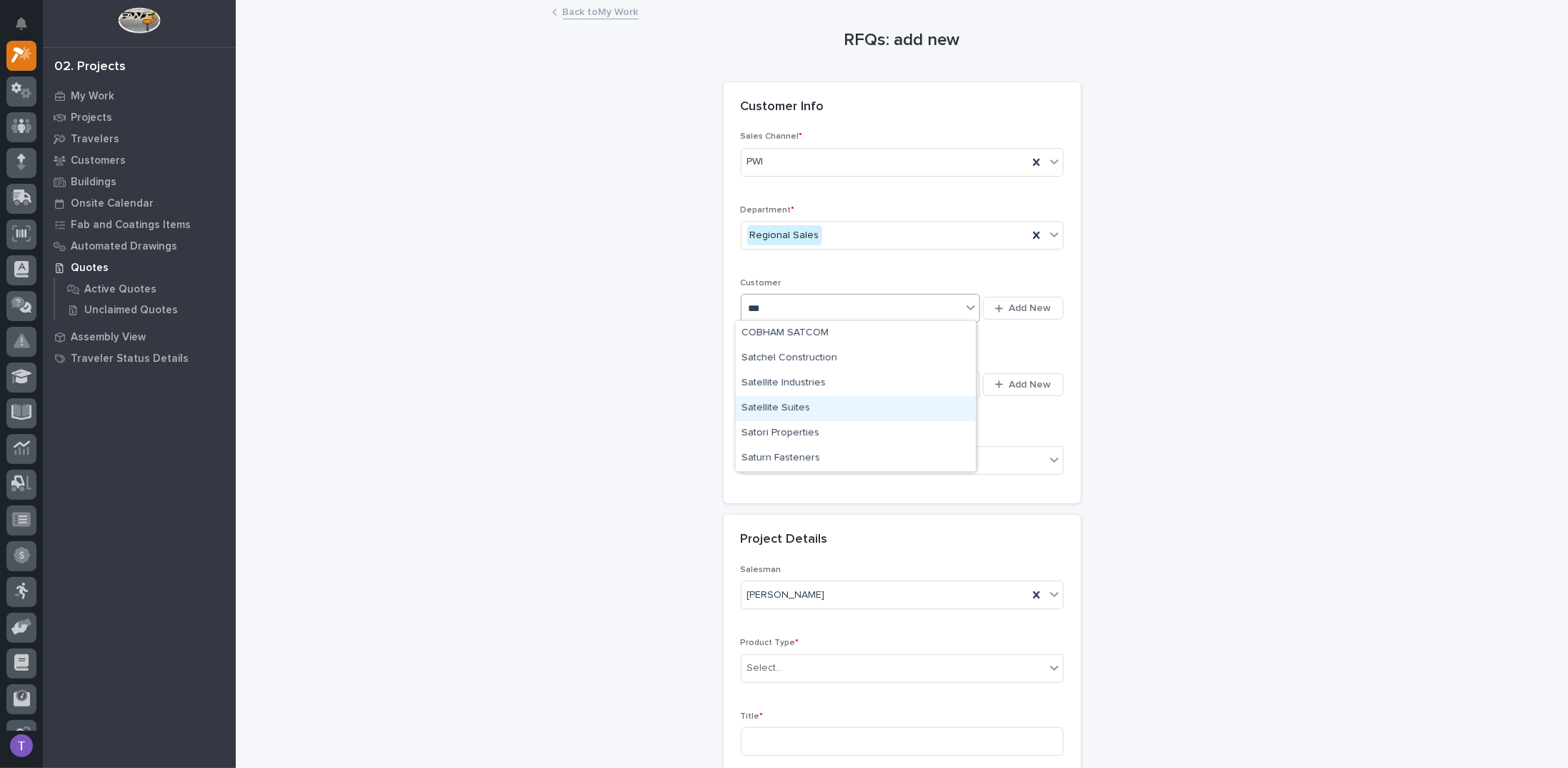
click at [770, 406] on div "Satellite Suites" at bounding box center [855, 409] width 240 height 26
click at [763, 384] on div "Select..." at bounding box center [765, 384] width 35 height 15
type input "*"
click at [944, 334] on div "Sales Channel * PWI Department * Regional Sales Customer Satellite Suites Add N…" at bounding box center [902, 308] width 323 height 354
click at [747, 460] on div "Select..." at bounding box center [765, 460] width 35 height 15
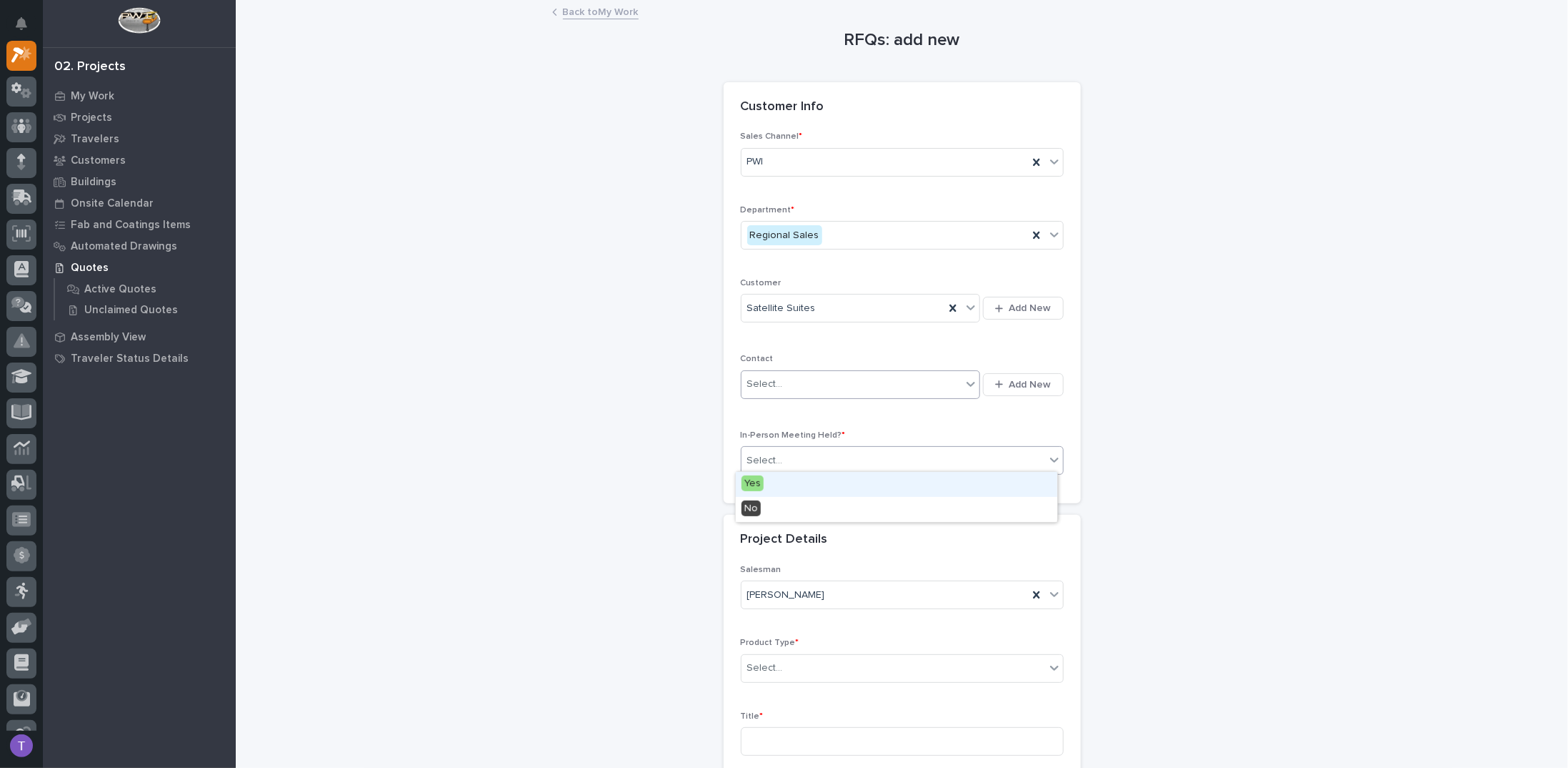
click at [753, 476] on span "Yes" at bounding box center [752, 484] width 23 height 16
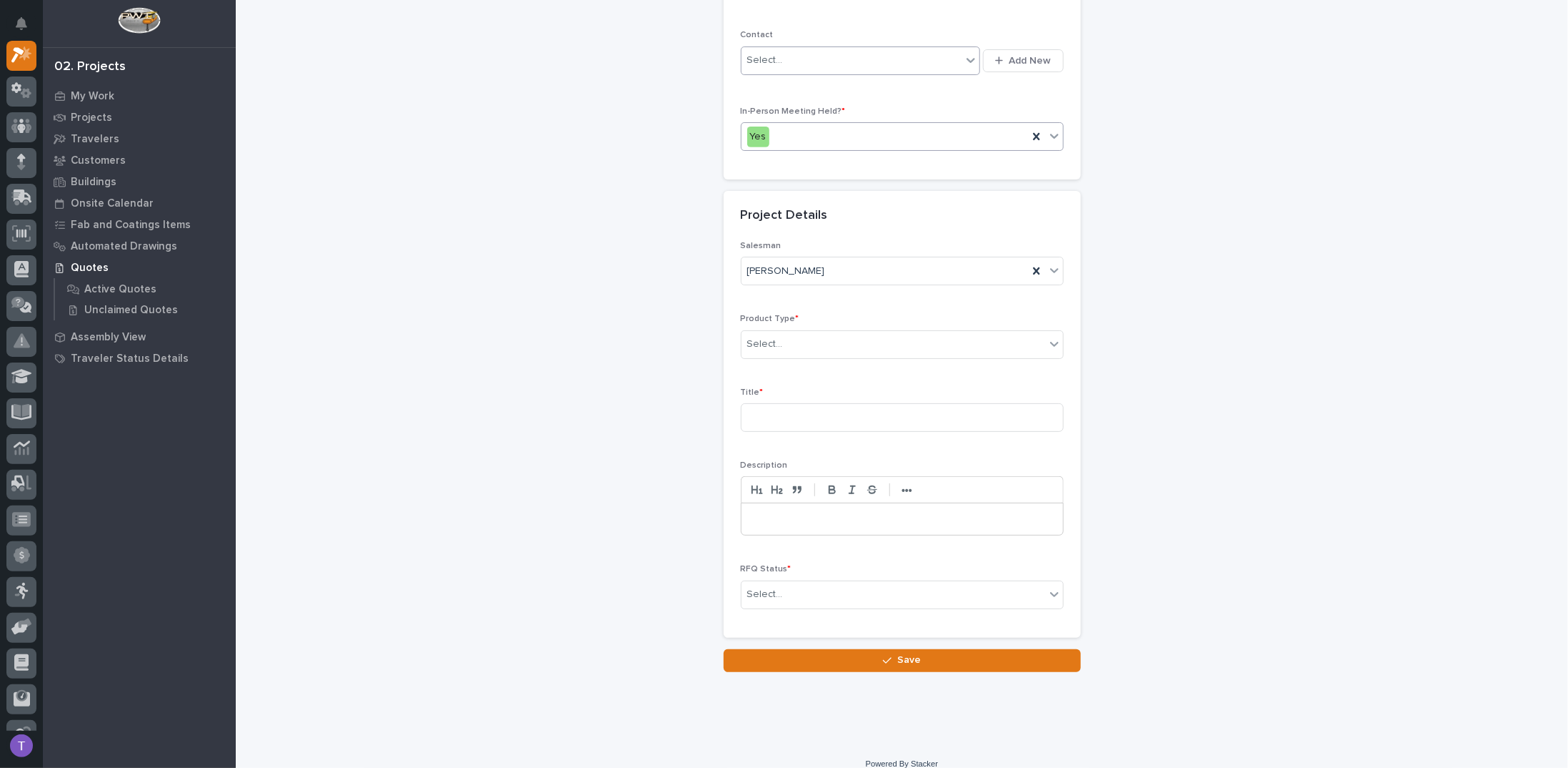
scroll to position [333, 0]
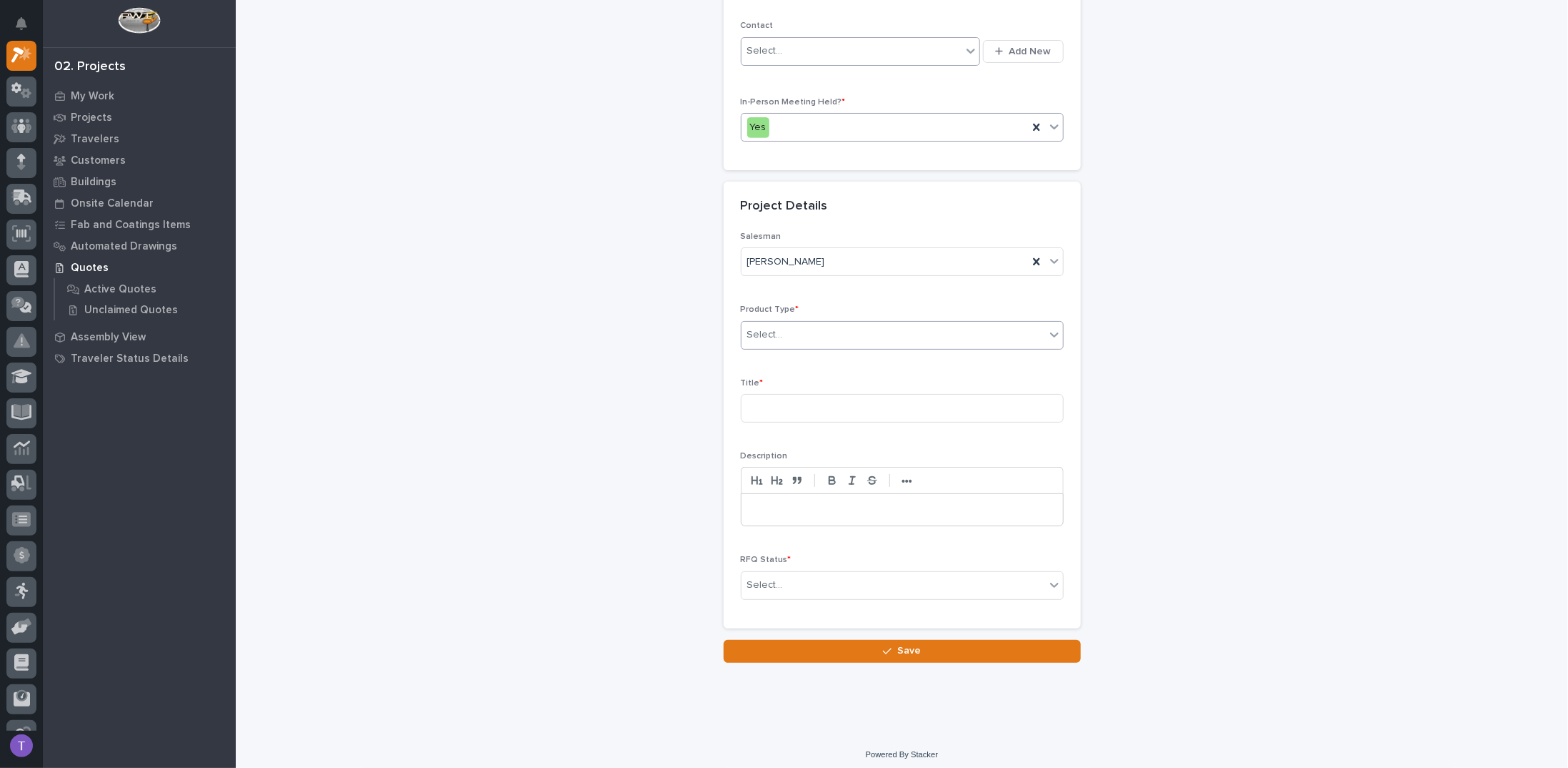
click at [773, 328] on div "Select..." at bounding box center [765, 334] width 35 height 15
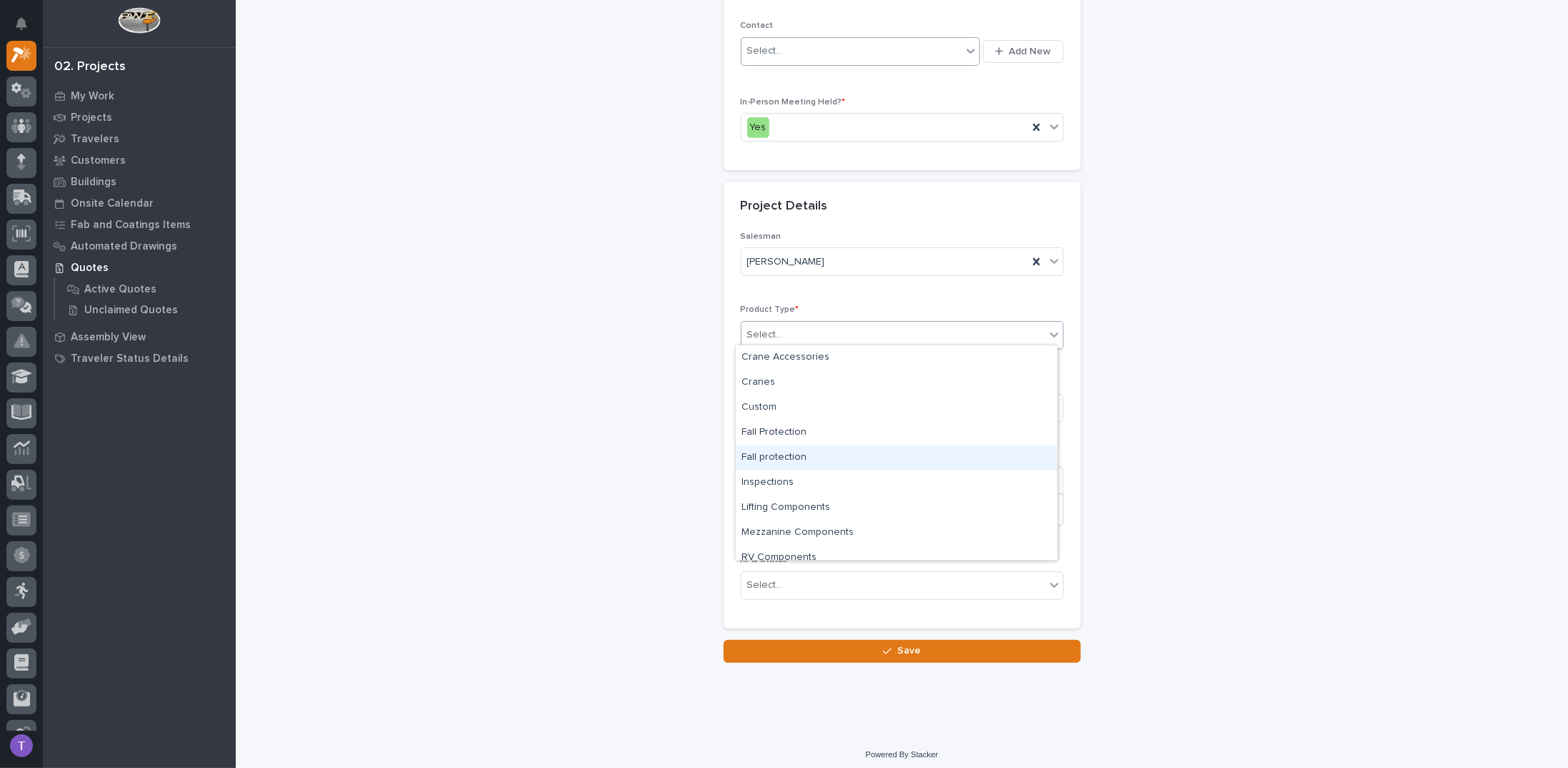
scroll to position [35, 0]
click at [778, 465] on div "Lifting Components" at bounding box center [896, 473] width 322 height 26
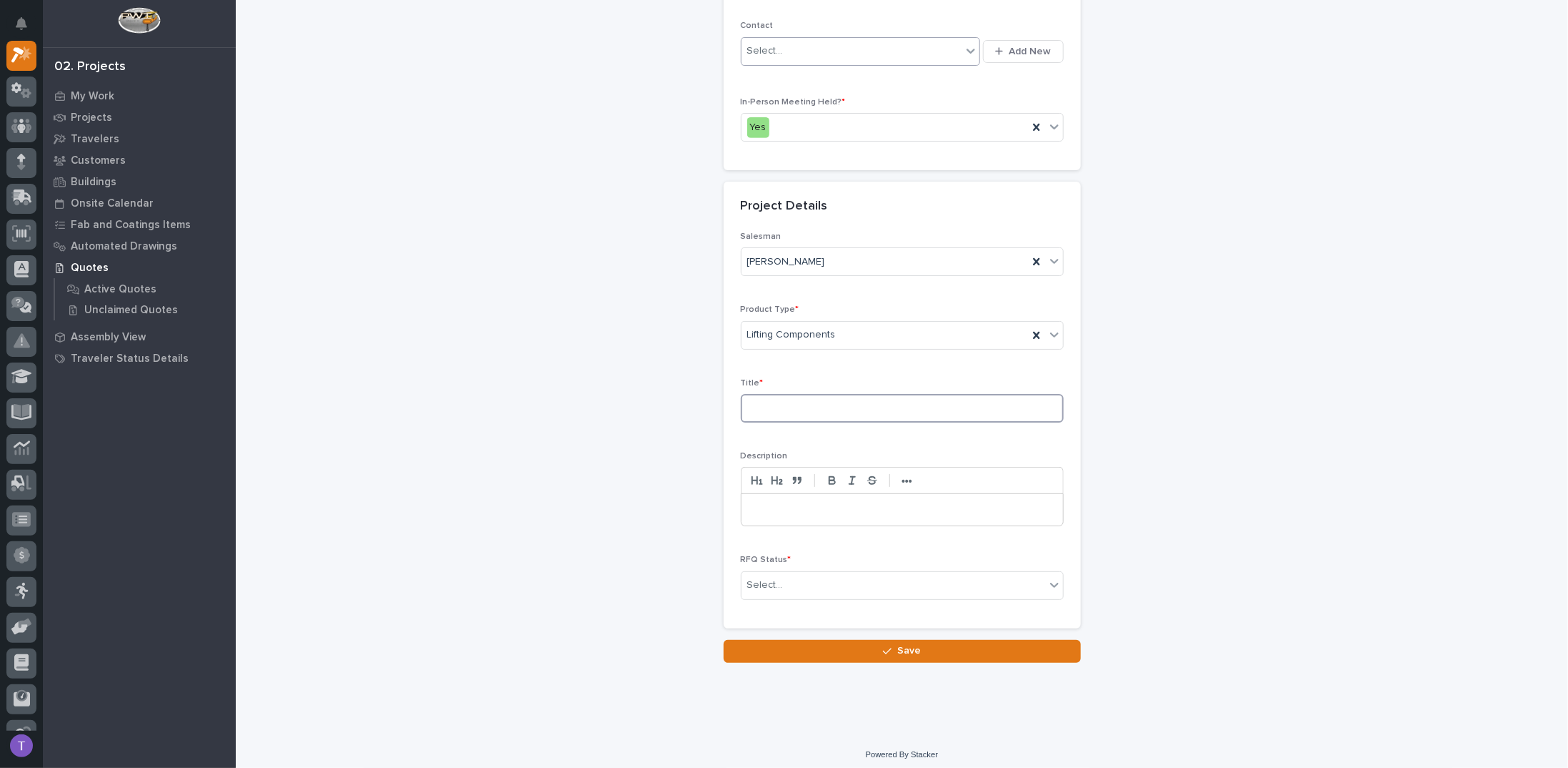
click at [776, 397] on input at bounding box center [902, 407] width 323 height 28
type input "Roofing Spreader Bar"
click at [765, 503] on p at bounding box center [902, 509] width 300 height 15
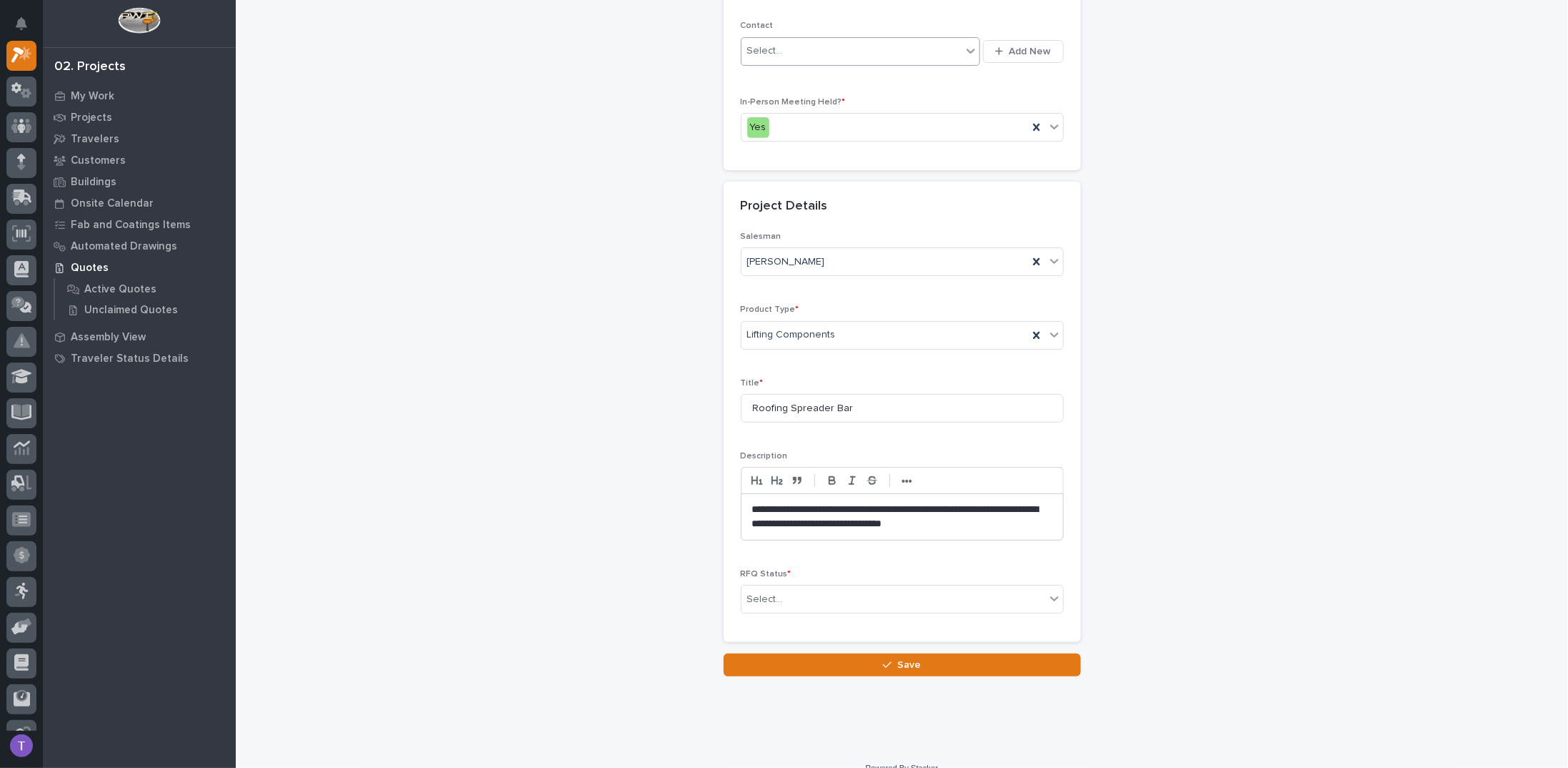
click at [772, 578] on div "RFQ Status * Select..." at bounding box center [902, 596] width 323 height 56
click at [760, 591] on div "Select..." at bounding box center [765, 598] width 35 height 15
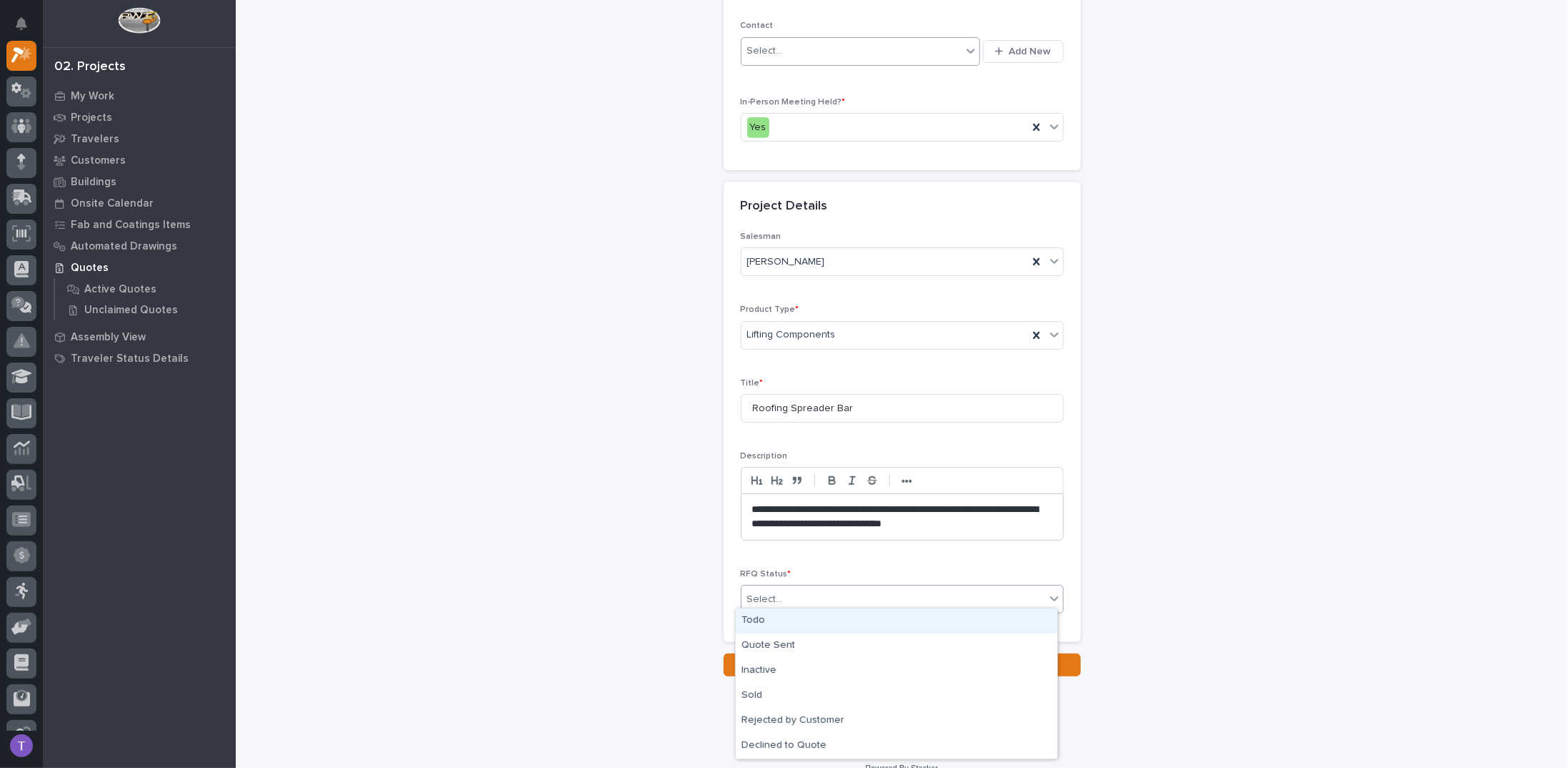
click at [759, 625] on div "Todo" at bounding box center [896, 621] width 322 height 26
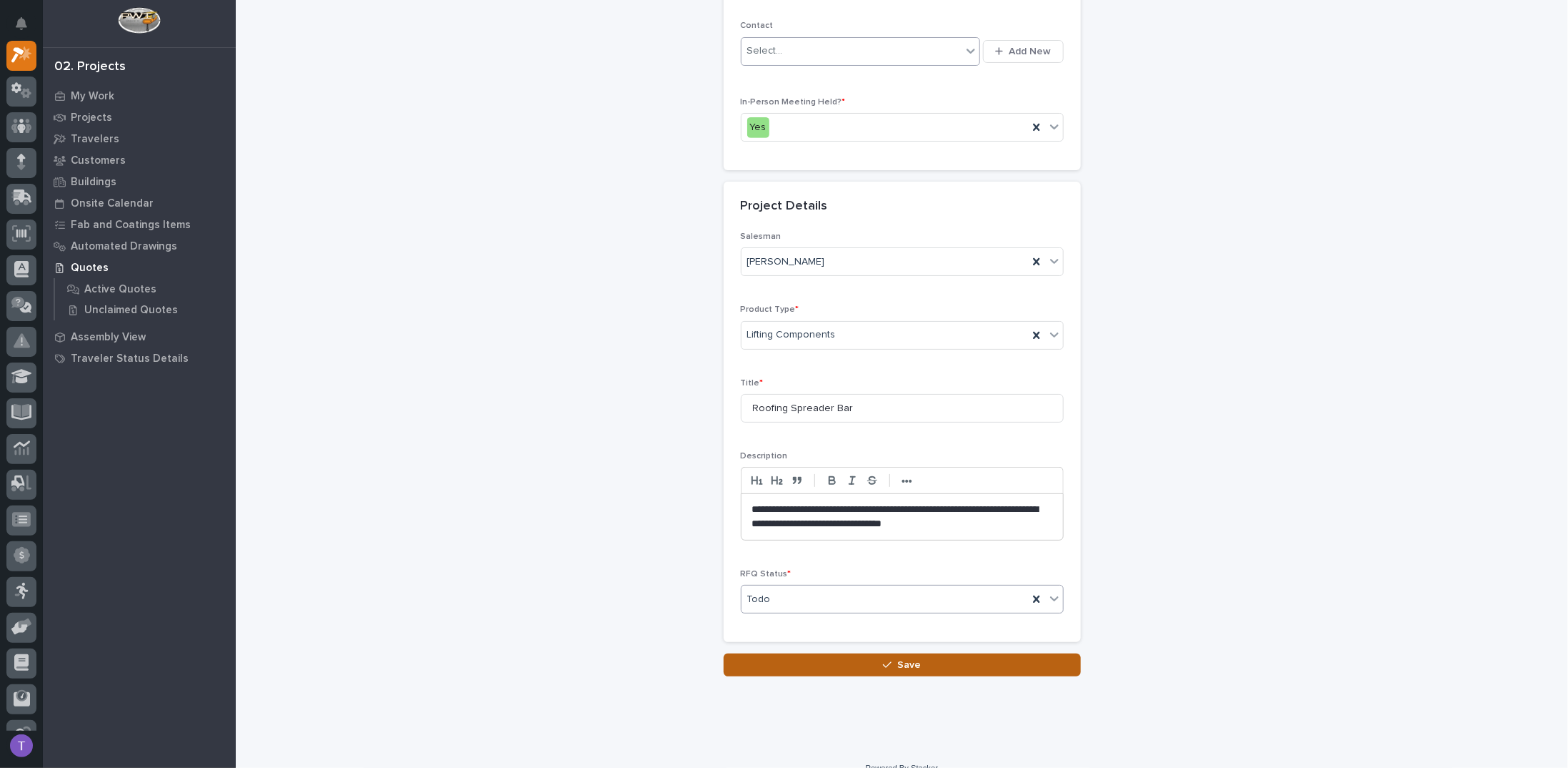
click at [901, 658] on span "Save" at bounding box center [909, 664] width 24 height 13
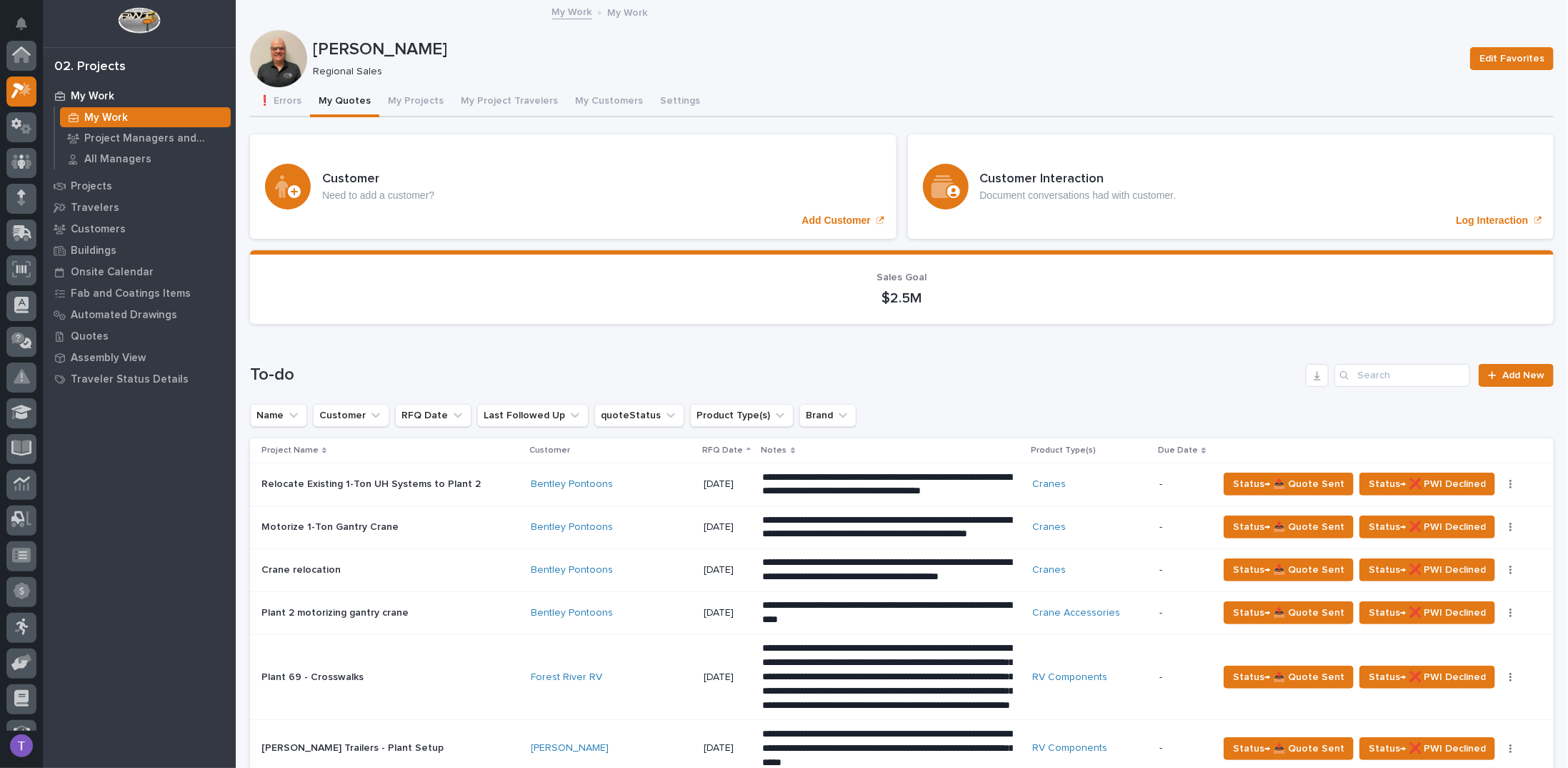
scroll to position [35, 0]
